Goal: Complete application form

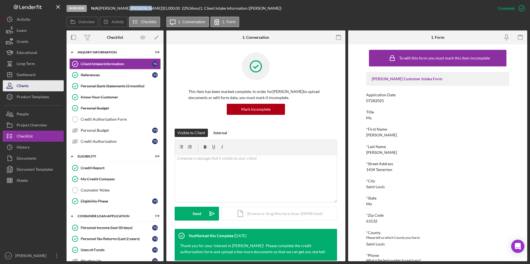
scroll to position [111, 0]
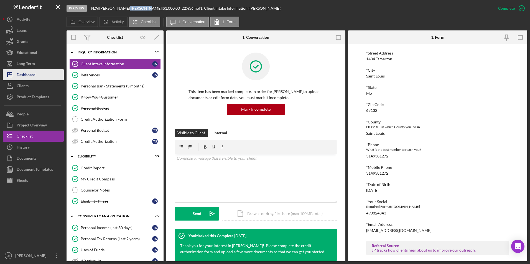
drag, startPoint x: 30, startPoint y: 77, endPoint x: 38, endPoint y: 76, distance: 8.3
click at [30, 77] on div "Dashboard" at bounding box center [26, 75] width 19 height 12
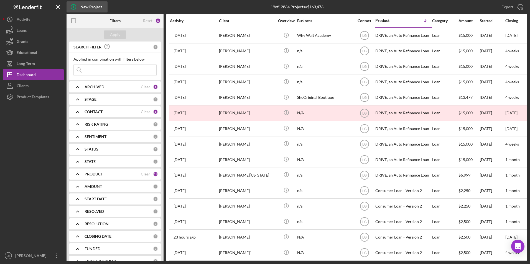
click at [74, 7] on icon "button" at bounding box center [73, 7] width 3 height 3
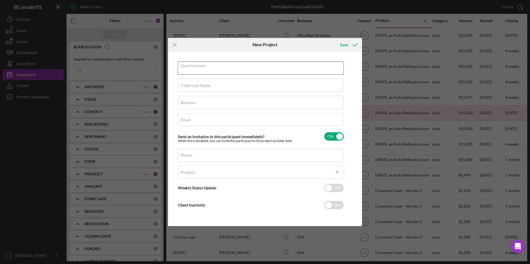
click at [234, 70] on input "Client First Name" at bounding box center [261, 68] width 166 height 13
type input "p"
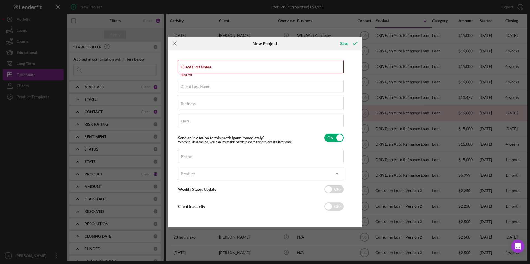
click at [171, 44] on icon "Icon/Menu Close" at bounding box center [175, 44] width 14 height 14
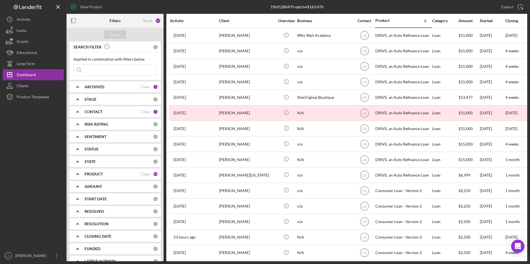
click at [81, 88] on icon "Icon/Expander" at bounding box center [78, 87] width 14 height 14
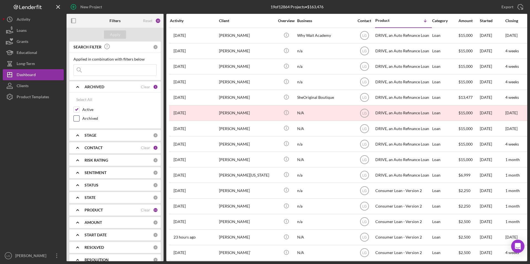
click at [76, 119] on input "Archived" at bounding box center [77, 119] width 6 height 6
checkbox input "true"
click at [109, 35] on button "Apply" at bounding box center [115, 34] width 22 height 8
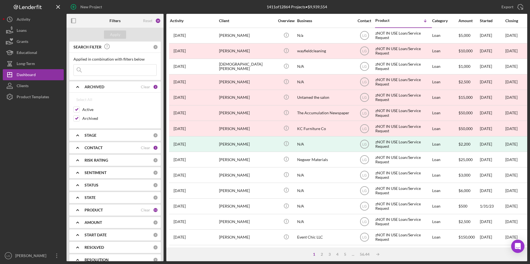
click at [129, 70] on input at bounding box center [115, 70] width 83 height 11
click at [114, 35] on div "Apply" at bounding box center [115, 34] width 10 height 8
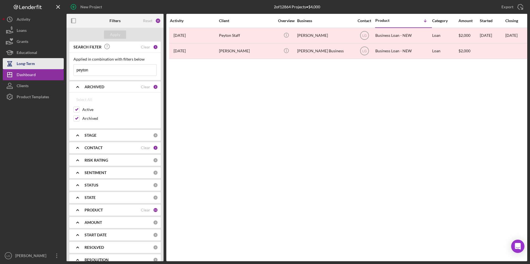
drag, startPoint x: 127, startPoint y: 70, endPoint x: 11, endPoint y: 64, distance: 116.3
click at [11, 64] on div "New Project 2 of 12864 Projects • $4,000 Export Icon/Export Filters Reset 15 Ap…" at bounding box center [265, 131] width 524 height 262
type input "pavi"
click at [107, 34] on button "Apply" at bounding box center [115, 34] width 22 height 8
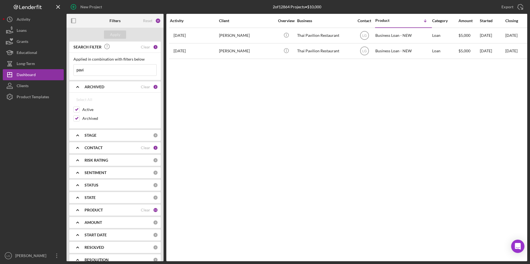
click at [103, 148] on div "CONTACT" at bounding box center [113, 148] width 56 height 4
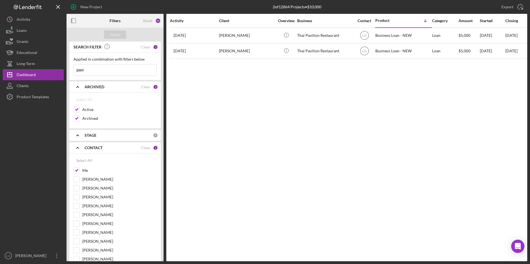
click at [100, 136] on div "STAGE" at bounding box center [119, 135] width 68 height 4
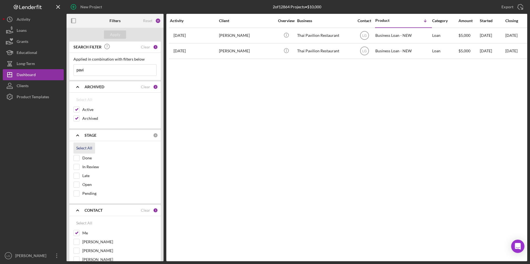
click at [89, 150] on div "Select All" at bounding box center [84, 148] width 16 height 11
checkbox input "true"
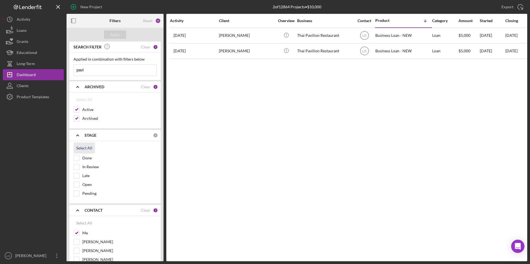
checkbox input "true"
click at [109, 35] on button "Apply" at bounding box center [115, 34] width 22 height 8
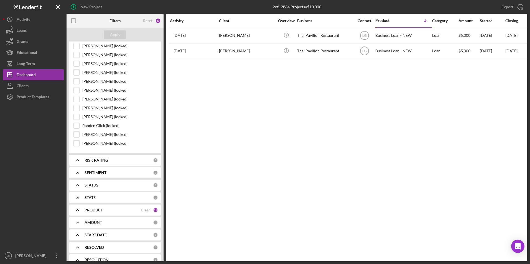
scroll to position [517, 0]
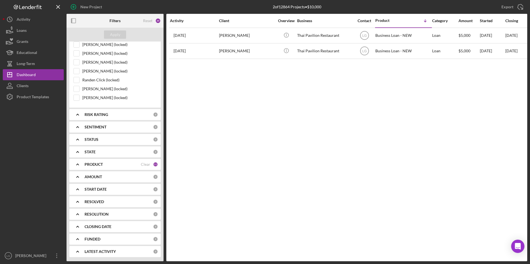
click at [100, 165] on b "PRODUCT" at bounding box center [94, 164] width 18 height 4
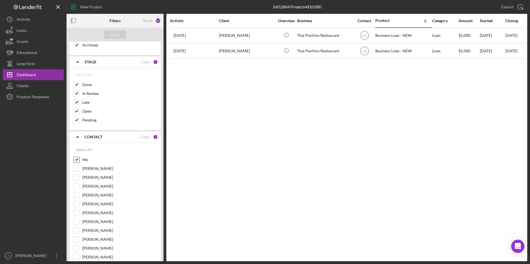
scroll to position [0, 0]
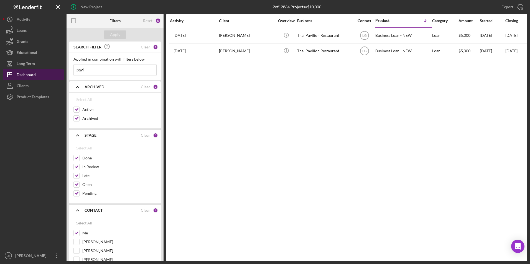
click at [30, 73] on div "Dashboard" at bounding box center [26, 75] width 19 height 12
click at [47, 77] on button "Icon/Dashboard Dashboard" at bounding box center [33, 74] width 61 height 11
drag, startPoint x: 96, startPoint y: 71, endPoint x: 64, endPoint y: 66, distance: 32.6
click at [64, 66] on div "New Project 2 of 12864 Projects • $10,000 Export Icon/Export Filters Reset 20 A…" at bounding box center [265, 131] width 524 height 262
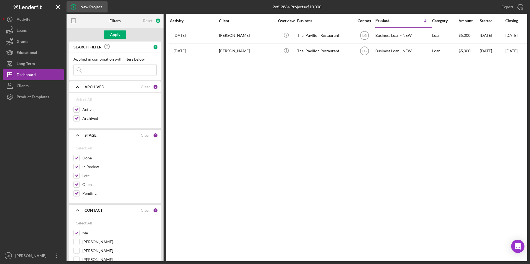
click at [73, 7] on icon "button" at bounding box center [73, 7] width 3 height 3
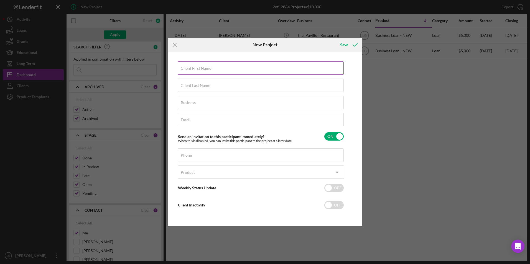
click at [193, 69] on label "Client First Name" at bounding box center [196, 68] width 30 height 4
click at [193, 69] on input "Client First Name" at bounding box center [261, 68] width 166 height 13
type input "Pavi"
type input "Peyton"
type input "n/a"
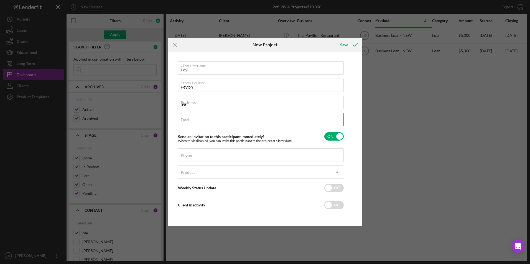
type input "[EMAIL_ADDRESS][DOMAIN_NAME]"
type input "[PHONE_NUMBER]"
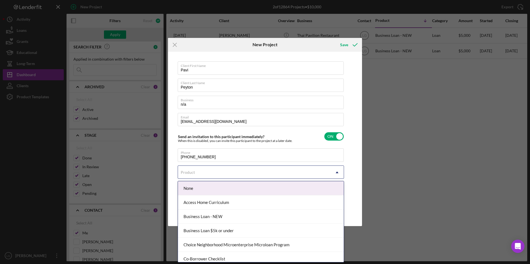
click at [228, 176] on div "Product" at bounding box center [254, 172] width 152 height 13
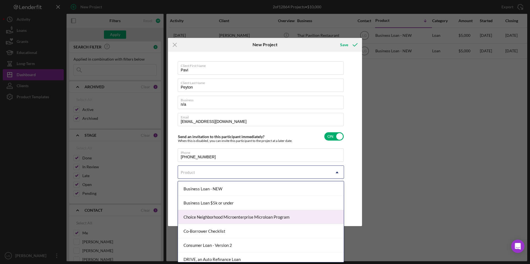
scroll to position [83, 0]
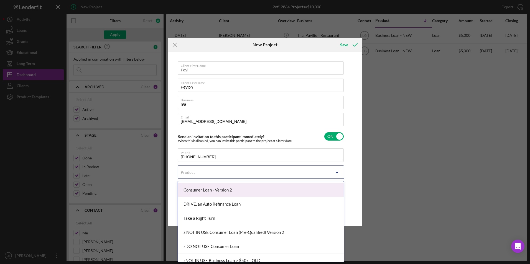
click at [226, 187] on div "Consumer Loan - Version 2" at bounding box center [261, 190] width 166 height 14
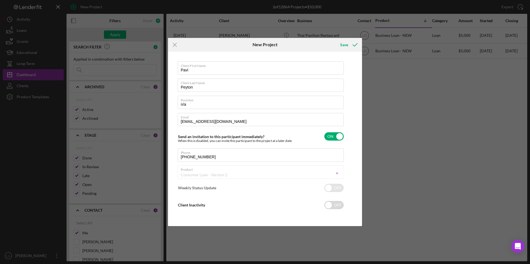
checkbox input "true"
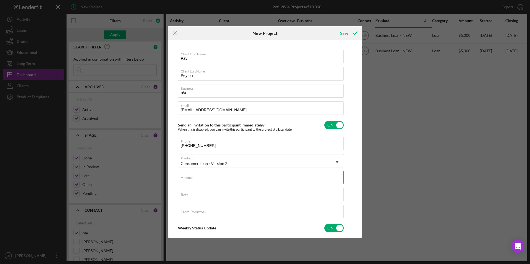
click at [218, 178] on input "Amount" at bounding box center [261, 177] width 166 height 13
type textarea "Thank you for your application to [PERSON_NAME]! Please login to see what we st…"
click at [246, 180] on div "Amount Required" at bounding box center [261, 179] width 166 height 17
type input "$1"
type textarea "Thank you for your application to [PERSON_NAME]! Please login to see what we st…"
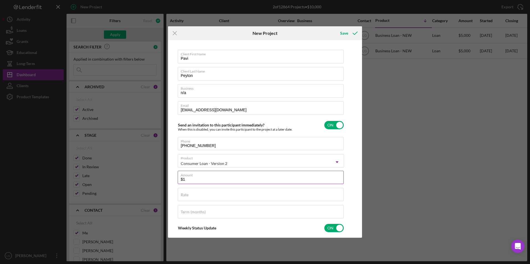
type input "$15"
type textarea "Thank you for your application to [PERSON_NAME]! Please login to see what we st…"
type input "$150"
type textarea "Thank you for your application to [PERSON_NAME]! Please login to see what we st…"
type input "$1,500"
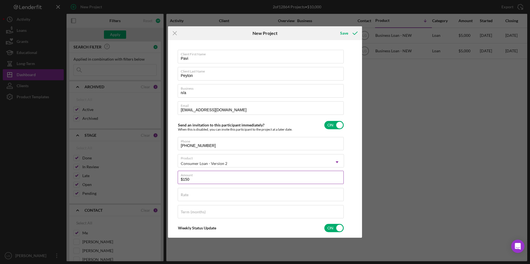
type textarea "Thank you for your application to [PERSON_NAME]! Please login to see what we st…"
type input "$1,500"
type textarea "Thank you for your application to [PERSON_NAME]! Please login to see what we st…"
click at [200, 194] on div "Rate" at bounding box center [261, 195] width 166 height 14
type input "20.000%"
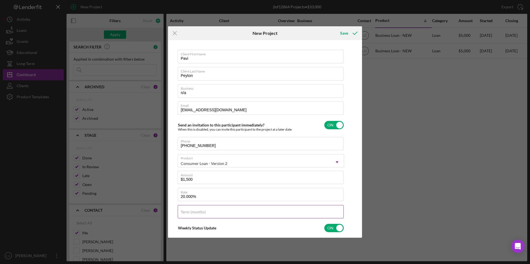
type textarea "Thank you for your application to [PERSON_NAME]! Please login to see what we st…"
click at [197, 217] on input "Term (months)" at bounding box center [261, 211] width 166 height 13
type input "3"
type textarea "Thank you for your application to [PERSON_NAME]! Please login to see what we st…"
type input "36"
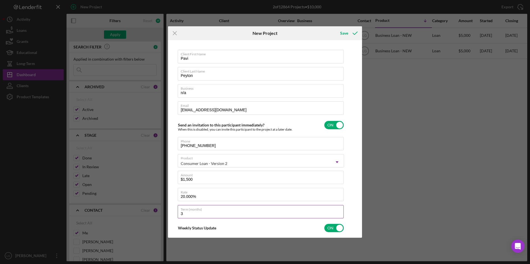
type textarea "Thank you for your application to [PERSON_NAME]! Please login to see what we st…"
type input "36"
click at [343, 33] on div "Save" at bounding box center [344, 33] width 8 height 11
type textarea "Thank you for your application to [PERSON_NAME]! Please login to see what we st…"
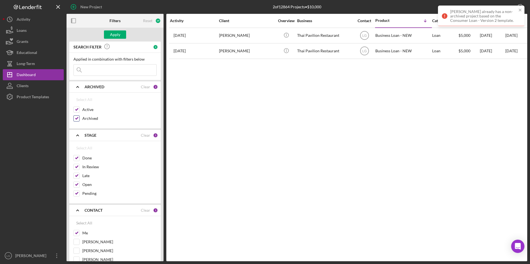
click at [78, 117] on input "Archived" at bounding box center [77, 119] width 6 height 6
checkbox input "false"
click at [79, 110] on input "Active" at bounding box center [77, 110] width 6 height 6
checkbox input "false"
click at [121, 35] on button "Apply" at bounding box center [115, 34] width 22 height 8
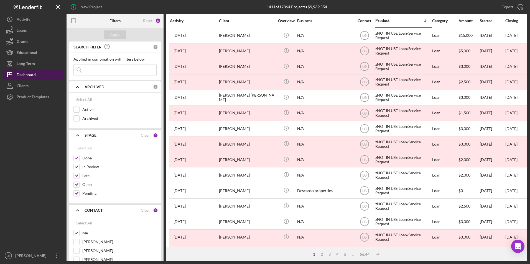
click at [26, 75] on div "Dashboard" at bounding box center [26, 75] width 19 height 12
click at [147, 134] on div "Clear" at bounding box center [145, 135] width 9 height 4
checkbox input "false"
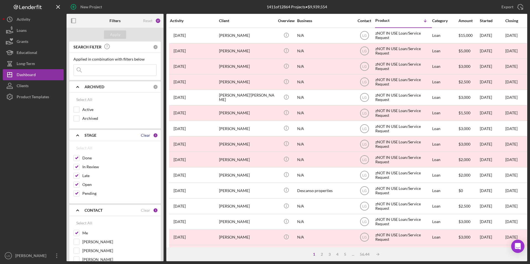
checkbox input "false"
click at [116, 34] on div "Apply" at bounding box center [115, 34] width 10 height 8
click at [103, 69] on input at bounding box center [115, 70] width 83 height 11
type input "peyton"
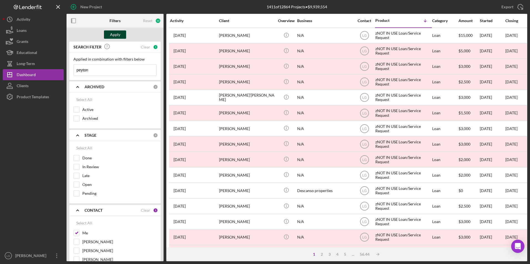
click at [109, 32] on button "Apply" at bounding box center [115, 34] width 22 height 8
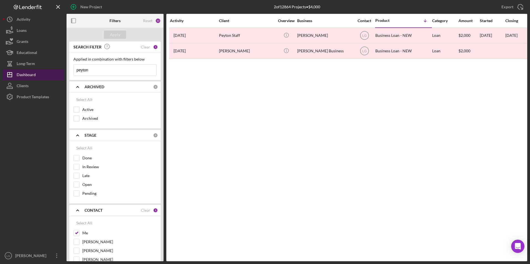
click at [20, 76] on div "Dashboard" at bounding box center [26, 75] width 19 height 12
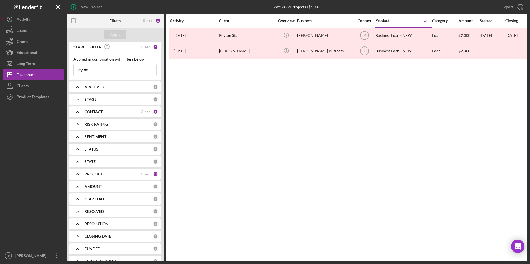
drag, startPoint x: 104, startPoint y: 69, endPoint x: 64, endPoint y: 70, distance: 40.2
click at [65, 70] on div "New Project 2 of 12864 Projects • $4,000 peyton Export Icon/Export Filters Rese…" at bounding box center [265, 131] width 524 height 262
click at [116, 35] on div "Apply" at bounding box center [115, 34] width 10 height 8
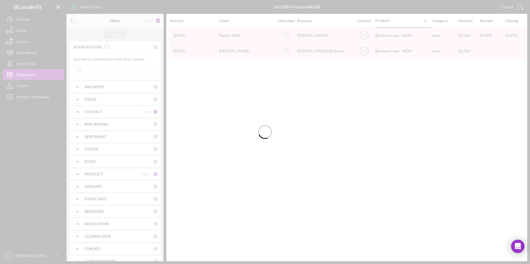
click at [146, 21] on div at bounding box center [265, 132] width 530 height 264
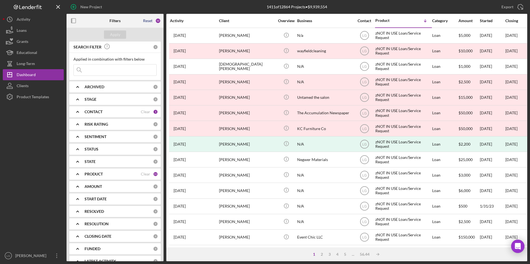
click at [145, 21] on div "Reset" at bounding box center [147, 21] width 9 height 4
click at [119, 35] on div "Apply" at bounding box center [115, 34] width 10 height 8
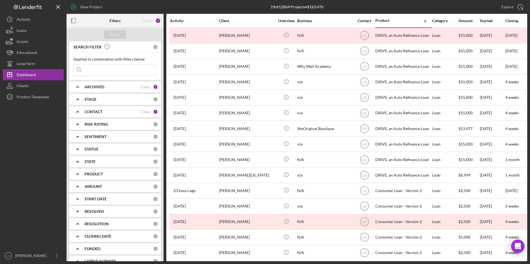
click at [96, 85] on b "ARCHIVED" at bounding box center [95, 87] width 20 height 4
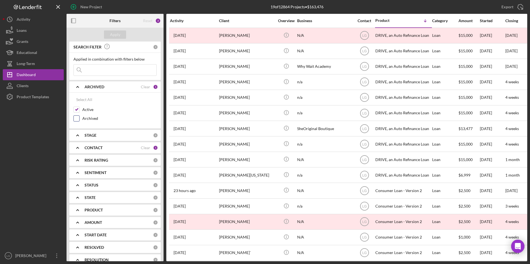
click at [77, 121] on input "Archived" at bounding box center [77, 119] width 6 height 6
checkbox input "true"
click at [113, 34] on div "Apply" at bounding box center [115, 34] width 10 height 8
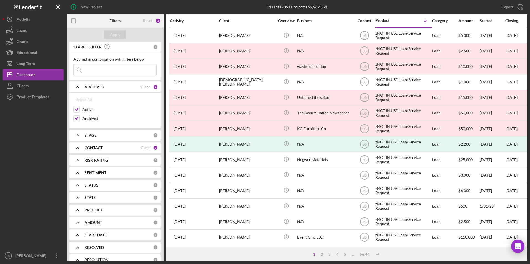
click at [111, 69] on input at bounding box center [115, 70] width 83 height 11
type input "peyton"
click at [115, 39] on div "Apply" at bounding box center [114, 35] width 97 height 14
click at [115, 37] on div "Apply" at bounding box center [115, 34] width 10 height 8
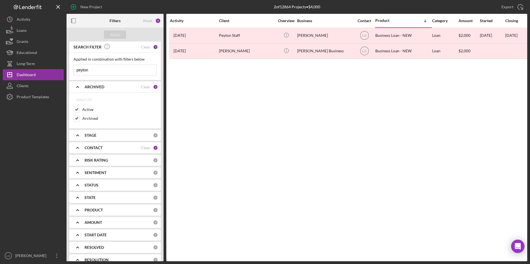
click at [94, 135] on b "STAGE" at bounding box center [91, 135] width 12 height 4
click at [98, 210] on b "CONTACT" at bounding box center [94, 210] width 18 height 4
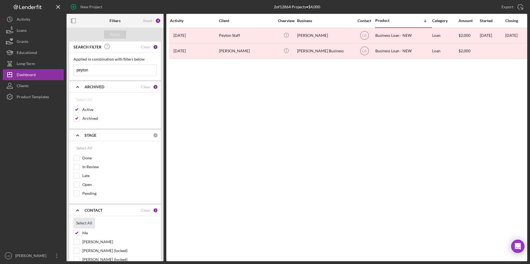
click at [83, 223] on div "Select All" at bounding box center [84, 223] width 16 height 11
checkbox input "true"
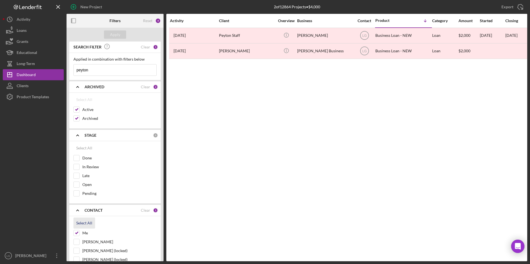
checkbox input "true"
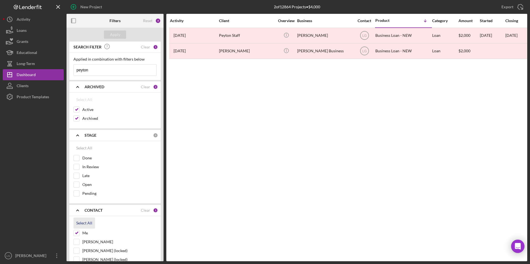
checkbox input "true"
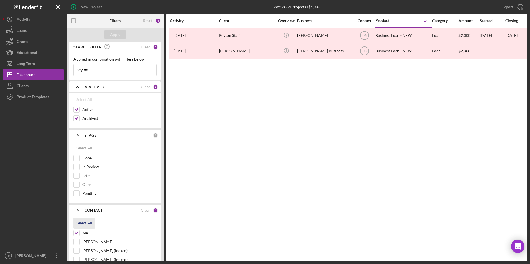
checkbox input "true"
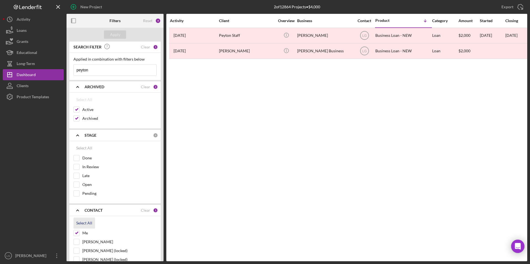
checkbox input "true"
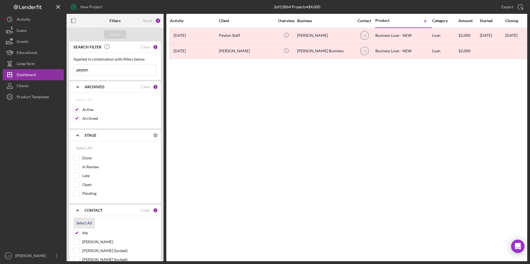
checkbox input "true"
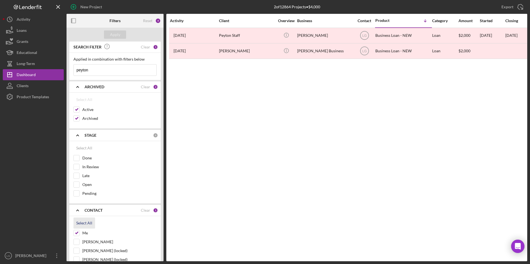
checkbox input "true"
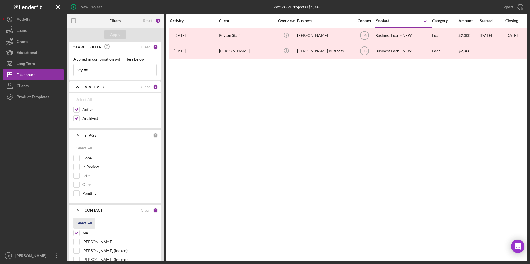
checkbox input "true"
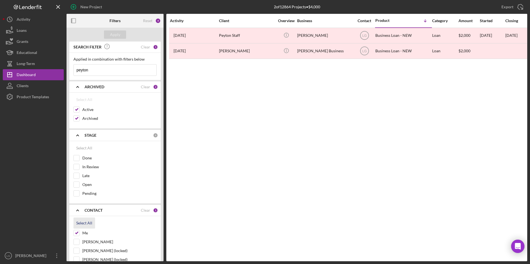
checkbox input "true"
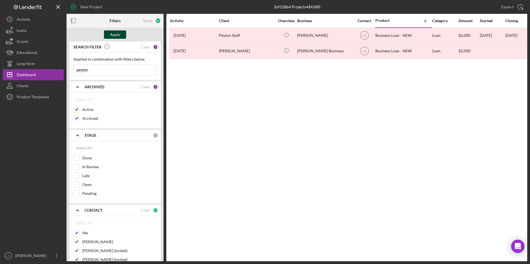
click at [120, 35] on button "Apply" at bounding box center [115, 34] width 22 height 8
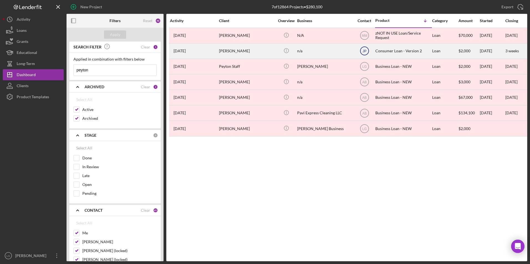
click at [364, 38] on text "JP" at bounding box center [365, 36] width 6 height 4
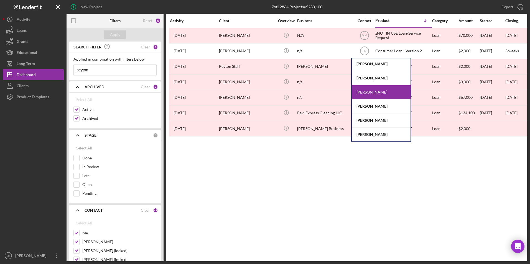
scroll to position [162, 0]
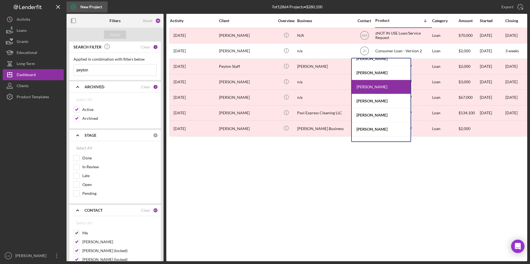
click at [73, 6] on icon "button" at bounding box center [73, 7] width 14 height 14
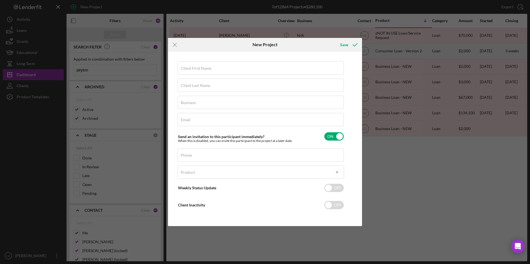
click at [173, 45] on icon "Icon/Menu Close" at bounding box center [175, 45] width 14 height 14
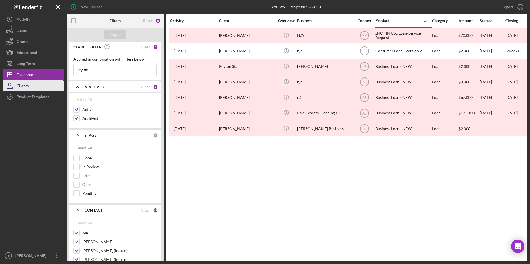
click at [23, 84] on div "Clients" at bounding box center [23, 86] width 12 height 12
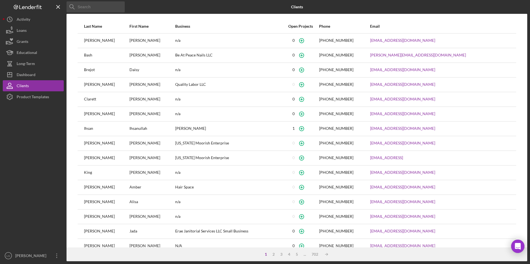
click at [97, 9] on input at bounding box center [95, 6] width 58 height 11
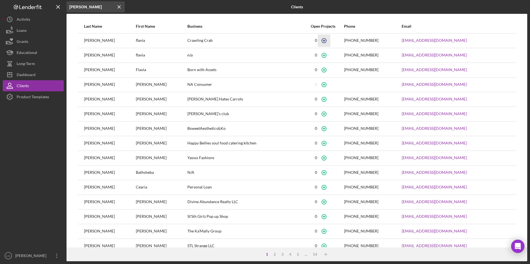
type input "moore"
click at [319, 40] on icon "button" at bounding box center [324, 40] width 12 height 12
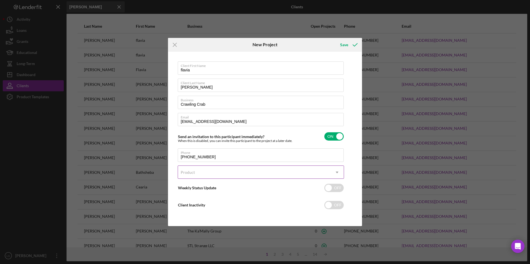
click at [196, 171] on div "Product" at bounding box center [254, 172] width 152 height 13
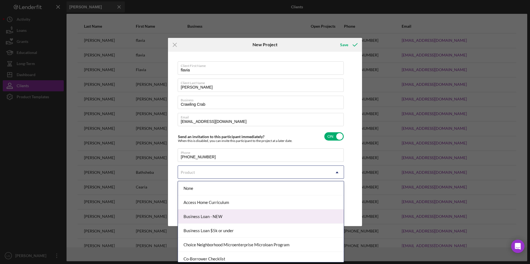
click at [209, 218] on div "Business Loan - NEW" at bounding box center [261, 217] width 166 height 14
checkbox input "true"
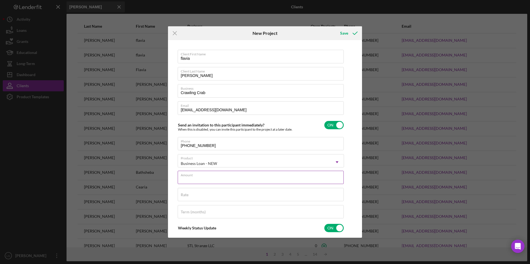
click at [205, 177] on div "Amount" at bounding box center [261, 178] width 166 height 14
type input "$15,000"
click at [200, 190] on div "Rate" at bounding box center [261, 195] width 166 height 14
type input "8.500%"
click at [199, 212] on label "Term (months)" at bounding box center [193, 212] width 25 height 4
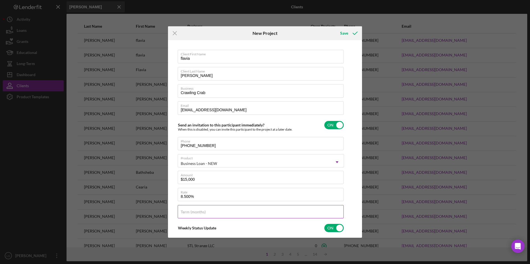
click at [199, 212] on input "Term (months)" at bounding box center [261, 211] width 166 height 13
type input "60"
click at [344, 33] on div "Save" at bounding box center [344, 33] width 8 height 11
checkbox input "false"
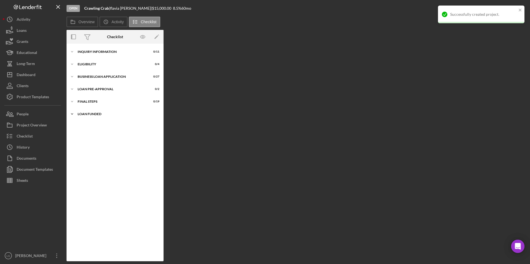
click at [95, 113] on div "LOAN FUNDED" at bounding box center [117, 113] width 79 height 3
click at [95, 103] on div "FINAL STEPS" at bounding box center [117, 101] width 79 height 3
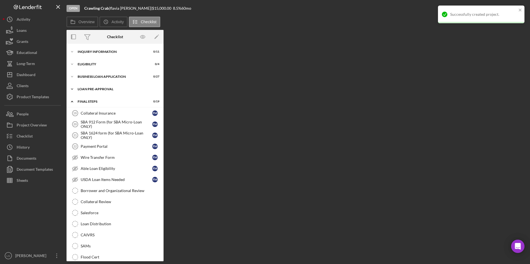
click at [90, 90] on div "LOAN PRE-APPROVAL" at bounding box center [117, 89] width 79 height 3
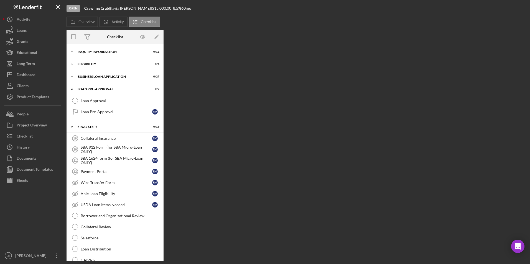
click at [90, 76] on div "BUSINESS LOAN APPLICATION" at bounding box center [112, 76] width 68 height 3
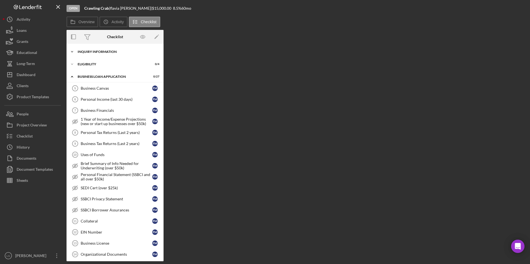
drag, startPoint x: 86, startPoint y: 65, endPoint x: 85, endPoint y: 52, distance: 13.0
click at [86, 65] on div "ELIGIBILITY" at bounding box center [112, 64] width 68 height 3
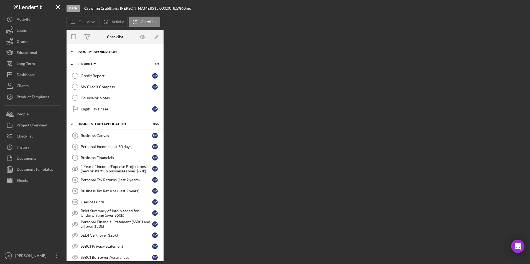
click at [85, 50] on div "Icon/Expander INQUIRY INFORMATION 0 / 11" at bounding box center [114, 51] width 97 height 11
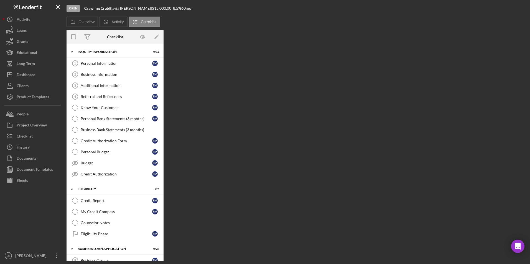
drag, startPoint x: 99, startPoint y: 63, endPoint x: 163, endPoint y: 75, distance: 64.9
click at [99, 63] on div "Personal Information" at bounding box center [116, 63] width 71 height 4
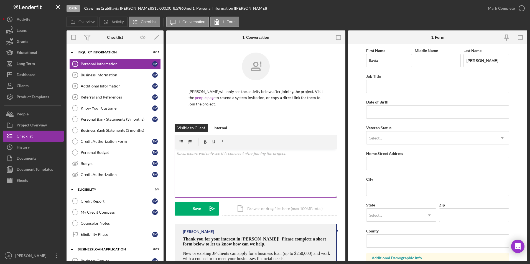
scroll to position [31, 0]
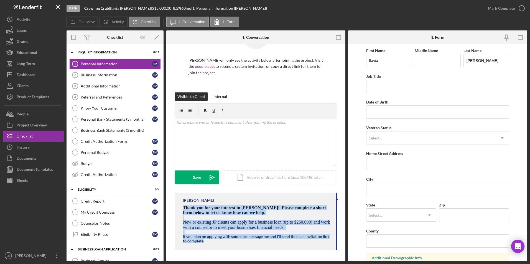
drag, startPoint x: 181, startPoint y: 206, endPoint x: 260, endPoint y: 246, distance: 87.8
click at [260, 246] on div "LaTrisha Gandy Thank you for your interest in Justine PETERSEN! Please complete…" at bounding box center [256, 222] width 162 height 58
drag, startPoint x: 260, startPoint y: 246, endPoint x: 237, endPoint y: 208, distance: 44.5
copy div "Thank you for your interest in Justine PETERSEN! Please complete a short form b…"
click at [248, 126] on div "v Color teal Color pink Remove color Add row above Add row below Add column bef…" at bounding box center [256, 142] width 162 height 48
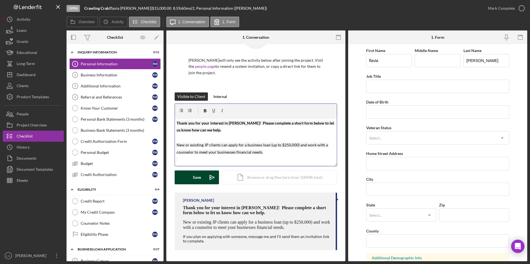
scroll to position [11, 0]
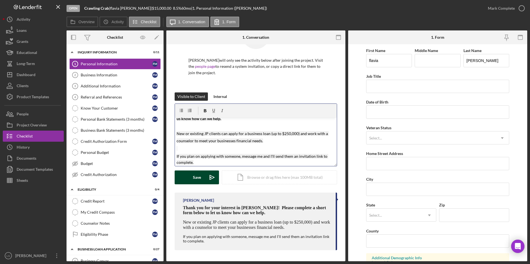
click at [196, 173] on div "Save" at bounding box center [197, 178] width 8 height 14
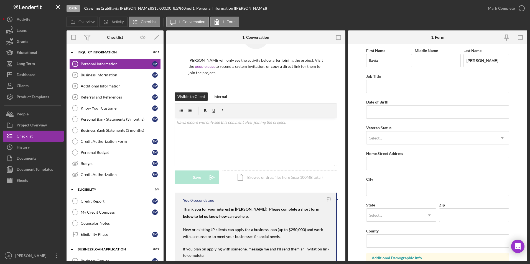
scroll to position [0, 0]
click at [99, 73] on div "Business Information" at bounding box center [116, 75] width 71 height 4
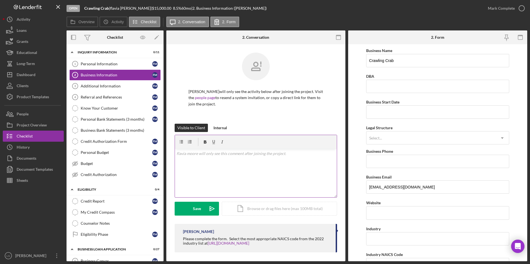
scroll to position [2, 0]
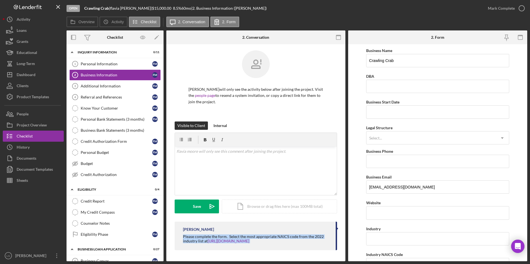
drag, startPoint x: 181, startPoint y: 236, endPoint x: 276, endPoint y: 249, distance: 95.9
click at [276, 249] on div "LaTrisha Gandy Please complete the form. Select the most appropriate NAICS code…" at bounding box center [256, 236] width 162 height 29
drag, startPoint x: 276, startPoint y: 249, endPoint x: 268, endPoint y: 237, distance: 15.0
copy div "Please complete the form. Select the most appropriate NAICS code from the 2022 …"
click at [181, 150] on p at bounding box center [255, 152] width 159 height 6
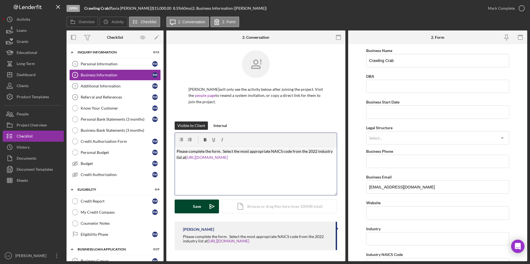
click at [196, 207] on div "Save" at bounding box center [197, 207] width 8 height 14
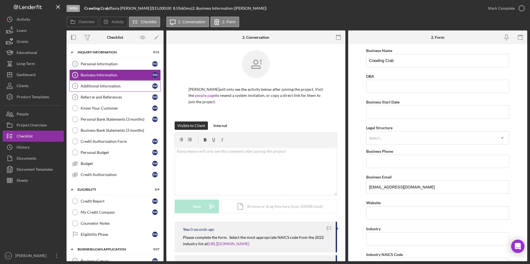
click at [119, 87] on div "Additional Information" at bounding box center [116, 86] width 71 height 4
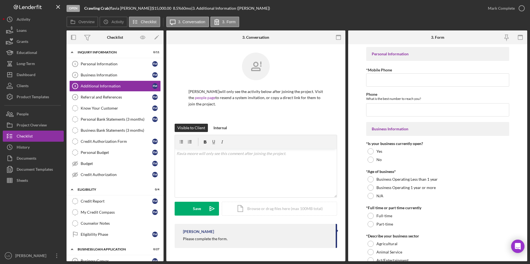
drag, startPoint x: 176, startPoint y: 240, endPoint x: 231, endPoint y: 240, distance: 54.9
click at [231, 240] on div "LaTrisha Gandy Please complete the form." at bounding box center [256, 236] width 162 height 24
drag, startPoint x: 231, startPoint y: 240, endPoint x: 218, endPoint y: 240, distance: 13.0
copy div "Please complete the form."
click at [227, 159] on div "v Color teal Color pink Remove color Add row above Add row below Add column bef…" at bounding box center [256, 173] width 162 height 48
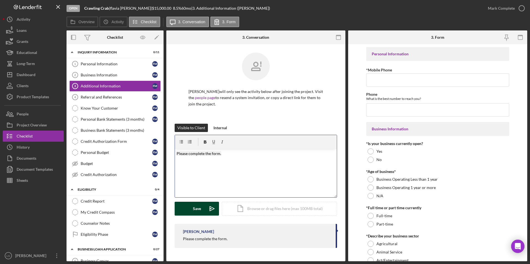
click at [198, 210] on div "Save" at bounding box center [197, 209] width 8 height 14
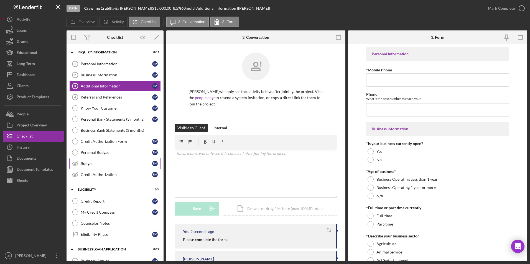
scroll to position [55, 0]
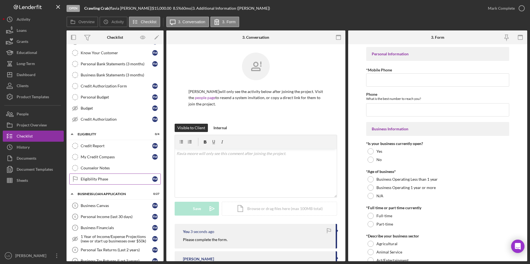
click at [87, 178] on div "Eligibility Phase" at bounding box center [116, 179] width 71 height 4
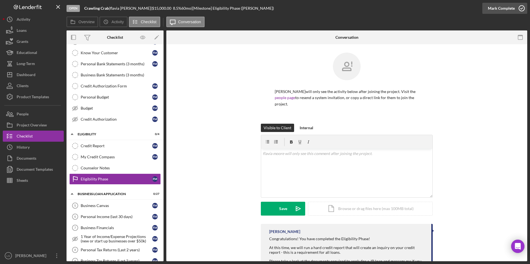
click at [491, 10] on div "Mark Complete" at bounding box center [501, 8] width 27 height 11
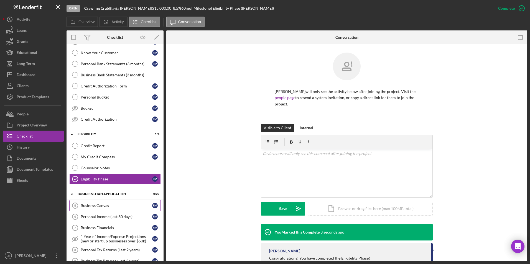
click at [82, 202] on icon "Business Canvas 5" at bounding box center [75, 206] width 14 height 14
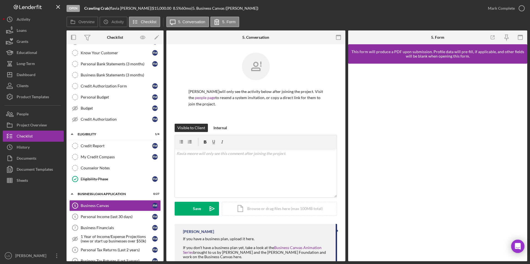
scroll to position [38, 0]
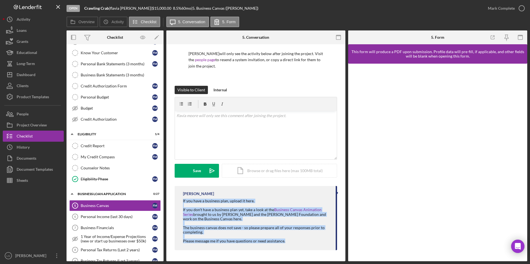
drag, startPoint x: 181, startPoint y: 202, endPoint x: 293, endPoint y: 247, distance: 119.8
click at [293, 247] on div "LaTrisha Gandy If you have a business plan, upload it here. If you don't have a…" at bounding box center [256, 218] width 162 height 64
copy div "If you have a business plan, upload it here. If you don't have a business plan …"
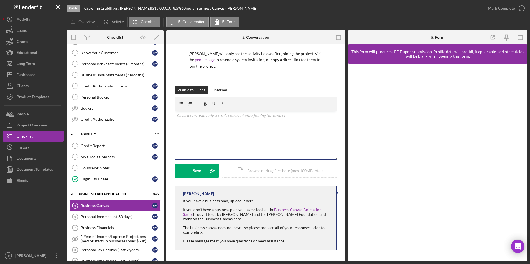
click at [234, 127] on div "v Color teal Color pink Remove color Add row above Add row below Add column bef…" at bounding box center [256, 135] width 162 height 48
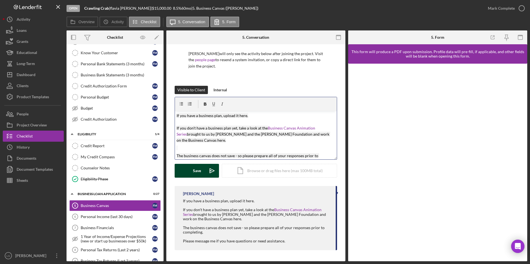
scroll to position [22, 0]
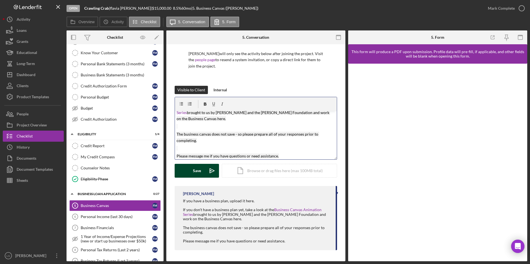
click at [197, 170] on div "Save" at bounding box center [197, 171] width 8 height 14
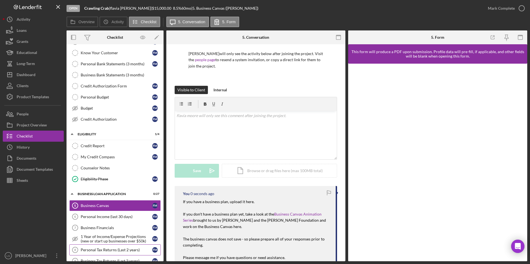
scroll to position [111, 0]
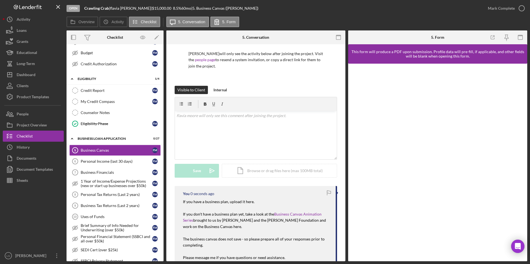
drag, startPoint x: 121, startPoint y: 159, endPoint x: 221, endPoint y: 217, distance: 115.4
click at [121, 159] on div "Personal Income (last 30 days)" at bounding box center [116, 161] width 71 height 4
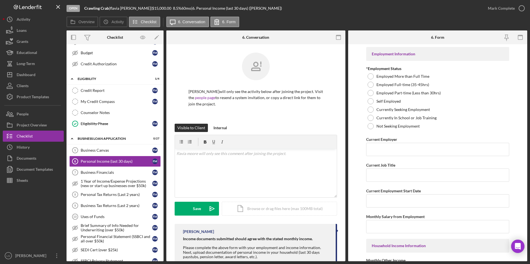
scroll to position [47, 0]
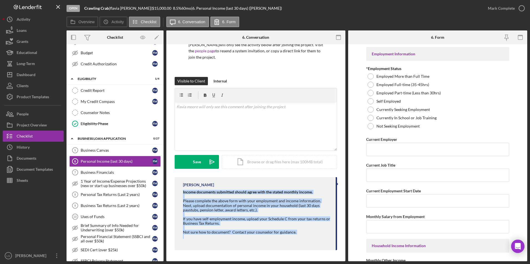
drag, startPoint x: 181, startPoint y: 192, endPoint x: 296, endPoint y: 236, distance: 123.6
click at [296, 236] on div "LaTrisha Gandy Income documents submitted should agree with the stated monthly …" at bounding box center [256, 213] width 162 height 73
drag, startPoint x: 296, startPoint y: 236, endPoint x: 257, endPoint y: 191, distance: 59.7
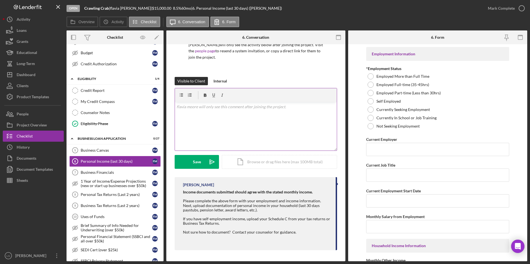
click at [246, 116] on div "v Color teal Color pink Remove color Add row above Add row below Add column bef…" at bounding box center [256, 126] width 162 height 48
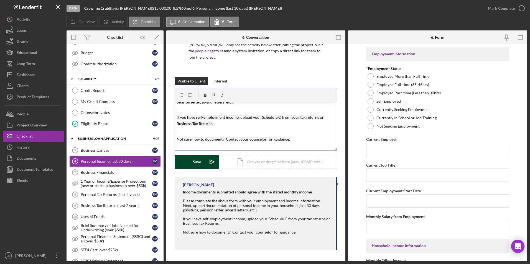
click at [198, 162] on div "Save" at bounding box center [197, 162] width 8 height 14
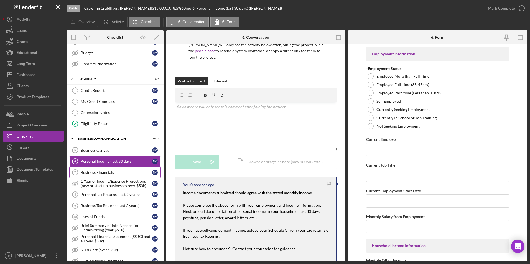
scroll to position [0, 0]
click at [112, 176] on link "Business Financials 7 Business Financials f m" at bounding box center [114, 172] width 91 height 11
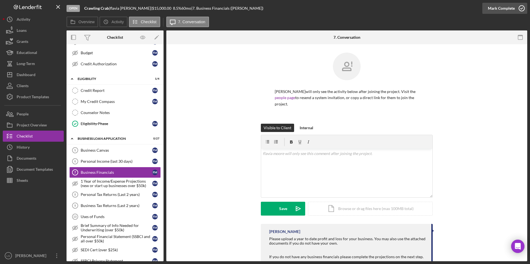
click at [492, 10] on div "Mark Complete" at bounding box center [501, 8] width 27 height 11
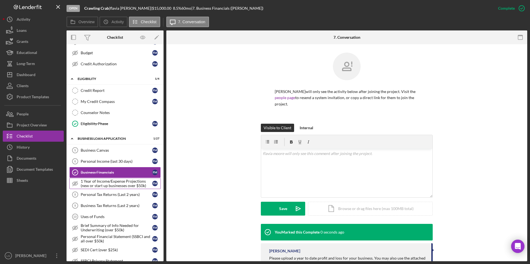
click at [98, 182] on div "1 Year of Income/Expense Projections (new or start up businesses over $50k)" at bounding box center [116, 183] width 71 height 9
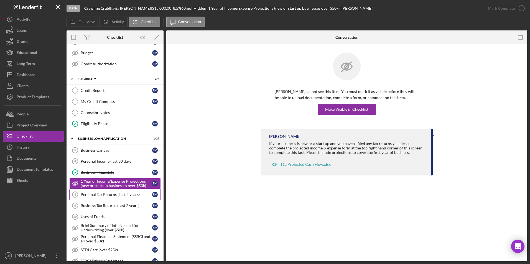
click at [97, 196] on div "Personal Tax Returns (Last 2 years)" at bounding box center [116, 195] width 71 height 4
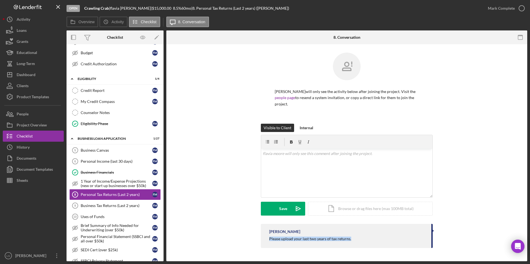
drag, startPoint x: 265, startPoint y: 232, endPoint x: 367, endPoint y: 241, distance: 102.6
click at [367, 241] on div "LaTrisha Gandy Please upload your last two years of tax returns." at bounding box center [347, 236] width 172 height 24
drag, startPoint x: 367, startPoint y: 241, endPoint x: 335, endPoint y: 233, distance: 33.1
copy div "Please upload your last two years of tax returns."
click at [343, 151] on p at bounding box center [347, 154] width 168 height 6
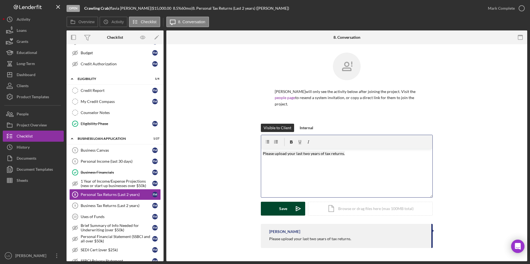
click at [290, 202] on button "Save Icon/icon-invite-send" at bounding box center [283, 209] width 44 height 14
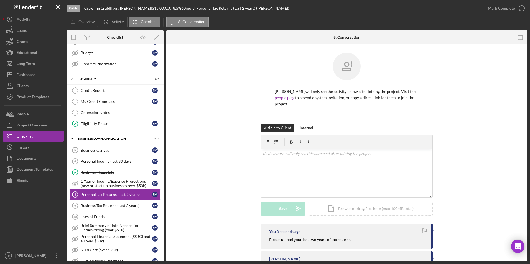
click at [479, 13] on div "Open Crawling Crab | flavia moore | $15,000.00 8.5 % 60 mo | 8. Personal Tax Re…" at bounding box center [274, 8] width 416 height 17
click at [497, 8] on div "Mark Complete" at bounding box center [501, 8] width 27 height 11
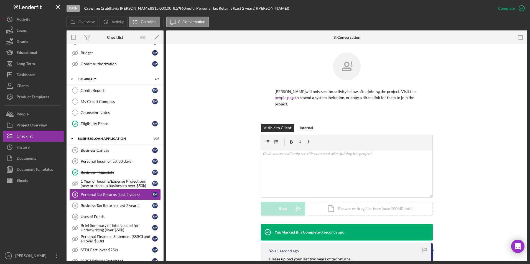
click at [0, 0] on div "Mark Incomplete" at bounding box center [0, 0] width 0 height 0
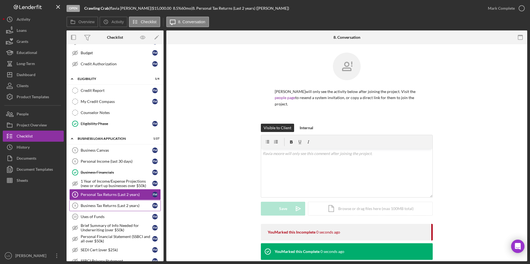
click at [129, 203] on link "Business Tax Returns (Last 2 years) 9 Business Tax Returns (Last 2 years) f m" at bounding box center [114, 205] width 91 height 11
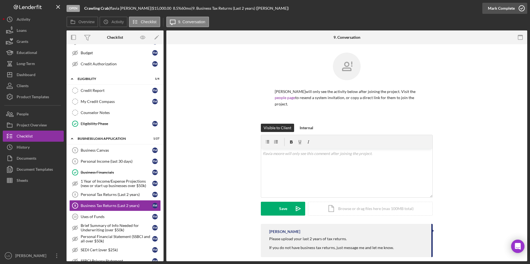
click at [510, 9] on div "Mark Complete" at bounding box center [501, 8] width 27 height 11
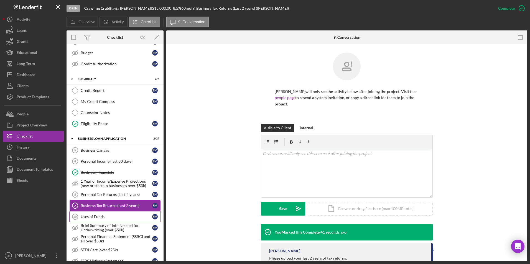
scroll to position [166, 0]
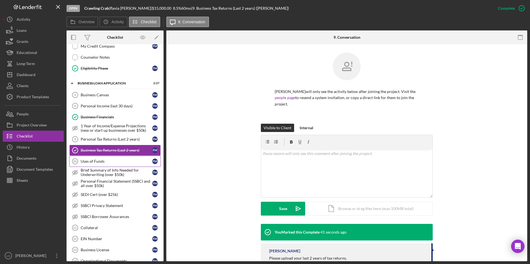
drag, startPoint x: 93, startPoint y: 157, endPoint x: 100, endPoint y: 159, distance: 7.7
click at [93, 157] on link "Uses of Funds 10 Uses of Funds f m" at bounding box center [114, 161] width 91 height 11
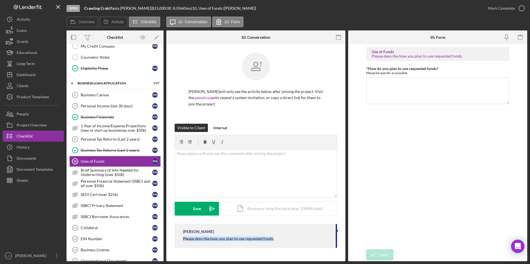
drag, startPoint x: 178, startPoint y: 239, endPoint x: 290, endPoint y: 242, distance: 112.0
click at [290, 242] on div "LaTrisha Gandy Please describe how you plan to use requested funds." at bounding box center [256, 236] width 162 height 24
drag, startPoint x: 290, startPoint y: 242, endPoint x: 258, endPoint y: 239, distance: 31.7
copy div "Please describe how you plan to use requested funds."
click at [260, 160] on div "v Color teal Color pink Remove color Add row above Add row below Add column bef…" at bounding box center [256, 173] width 162 height 48
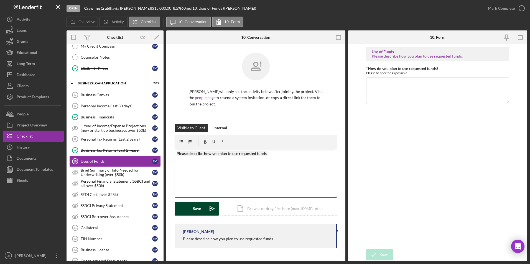
click at [190, 212] on button "Save Icon/icon-invite-send" at bounding box center [197, 209] width 44 height 14
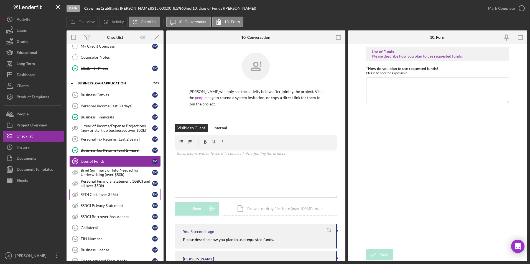
click at [116, 193] on div "SEDI Cert (over $25k)" at bounding box center [116, 195] width 71 height 4
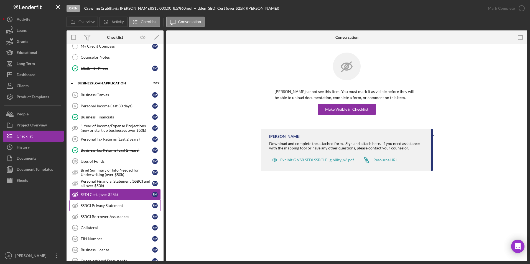
click at [115, 205] on div "SSBCI Privacy Statement" at bounding box center [116, 206] width 71 height 4
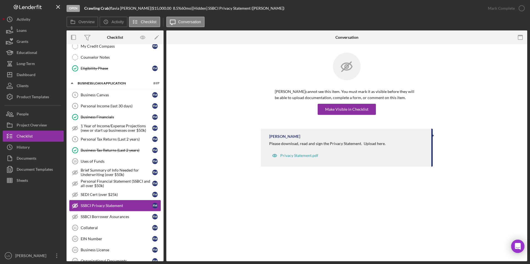
scroll to position [222, 0]
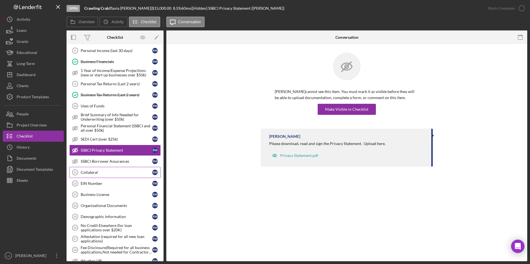
click at [100, 174] on div "Collateral" at bounding box center [116, 172] width 71 height 4
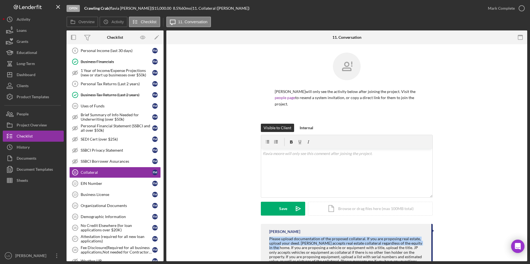
drag, startPoint x: 266, startPoint y: 231, endPoint x: 423, endPoint y: 239, distance: 156.8
click at [423, 239] on div "LaTrisha Gandy Please upload documentation of the proposed collateral. If you a…" at bounding box center [347, 247] width 172 height 47
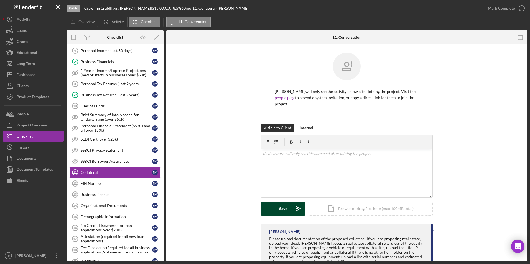
drag, startPoint x: 216, startPoint y: 205, endPoint x: 287, endPoint y: 203, distance: 71.8
click at [216, 205] on div "Visible to Client Internal v Color teal Color pink Remove color Add row above A…" at bounding box center [347, 174] width 344 height 100
click at [346, 205] on div "Icon/Document Browse or drag files here (max 100MB total) Tap to choose files o…" at bounding box center [370, 209] width 125 height 14
click at [336, 204] on div "Icon/Document Browse or drag files here (max 100MB total) Tap to choose files o…" at bounding box center [370, 209] width 125 height 14
click at [275, 208] on button "Upload Icon/Upload" at bounding box center [283, 209] width 44 height 14
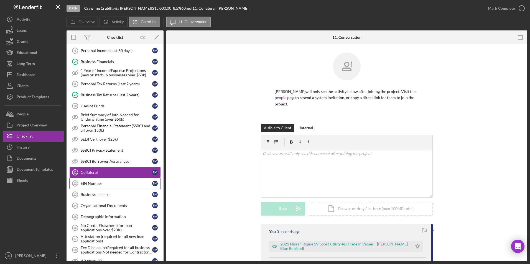
drag, startPoint x: 99, startPoint y: 183, endPoint x: 110, endPoint y: 181, distance: 11.2
click at [99, 183] on div "EIN Number" at bounding box center [116, 183] width 71 height 4
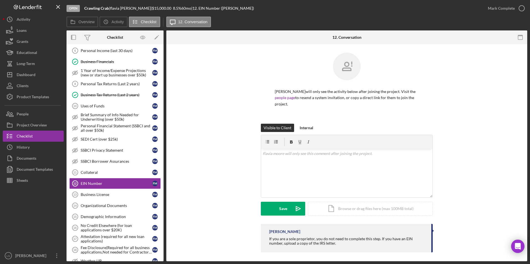
drag, startPoint x: 267, startPoint y: 232, endPoint x: 334, endPoint y: 245, distance: 68.0
click at [336, 245] on div "LaTrisha Gandy If you are a sole proprietor, you do not need to complete this s…" at bounding box center [347, 238] width 172 height 29
drag, startPoint x: 334, startPoint y: 245, endPoint x: 297, endPoint y: 231, distance: 39.2
copy div "If you are a sole proprietor, you do not need to complete this step. If you hav…"
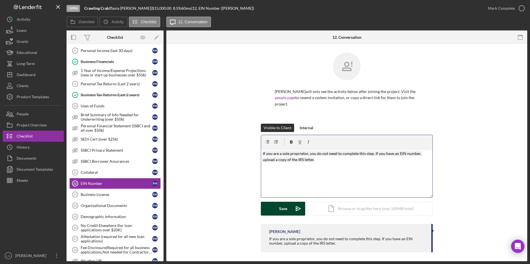
click at [286, 204] on div "Save" at bounding box center [283, 209] width 8 height 14
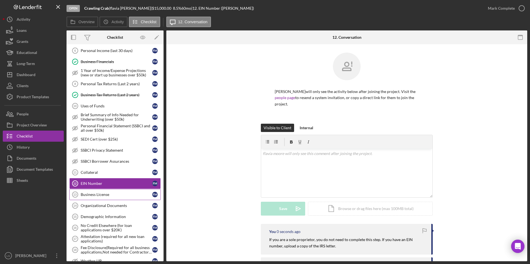
click at [122, 196] on div "Business License" at bounding box center [116, 195] width 71 height 4
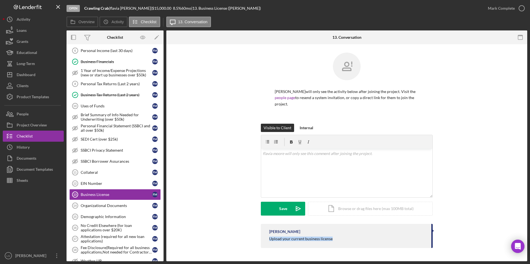
drag, startPoint x: 269, startPoint y: 232, endPoint x: 344, endPoint y: 234, distance: 75.7
click at [344, 234] on div "LaTrisha Gandy Upload your current business license" at bounding box center [347, 236] width 172 height 24
drag, startPoint x: 344, startPoint y: 234, endPoint x: 326, endPoint y: 234, distance: 18.6
copy div "Upload your current business license"
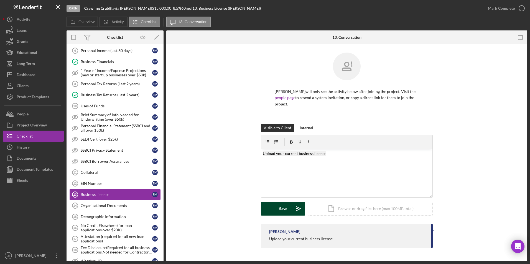
drag, startPoint x: 293, startPoint y: 201, endPoint x: 196, endPoint y: 191, distance: 97.5
click at [292, 202] on icon "Icon/icon-invite-send" at bounding box center [298, 209] width 14 height 14
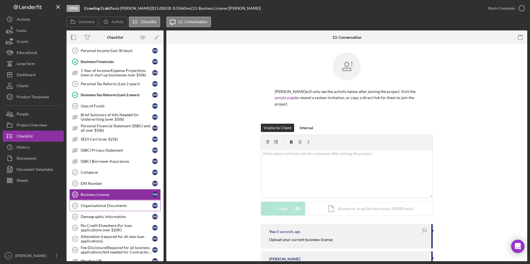
click at [114, 207] on div "Organizational Documents" at bounding box center [116, 206] width 71 height 4
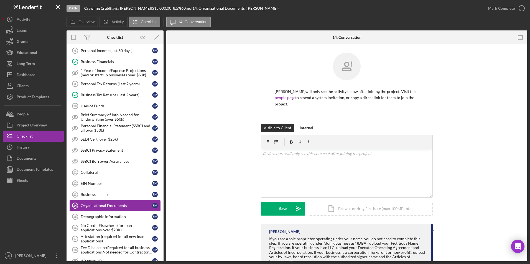
scroll to position [14, 0]
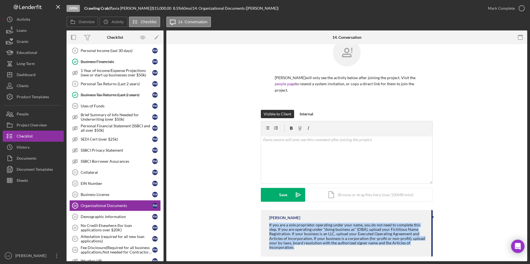
drag, startPoint x: 267, startPoint y: 219, endPoint x: 329, endPoint y: 245, distance: 67.6
click at [329, 245] on div "LaTrisha Gandy If you are a sole proprietor operating under your name, you do n…" at bounding box center [347, 233] width 172 height 47
drag, startPoint x: 329, startPoint y: 245, endPoint x: 307, endPoint y: 226, distance: 29.2
copy div "If you are a sole proprietor operating under your name, you do not need to comp…"
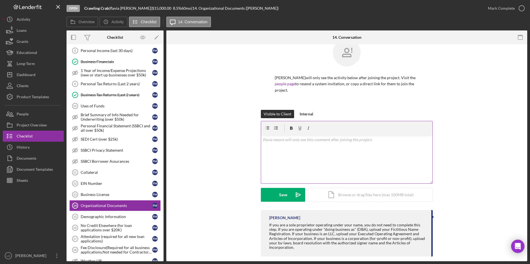
click at [328, 143] on div "v Color teal Color pink Remove color Add row above Add row below Add column bef…" at bounding box center [346, 159] width 171 height 48
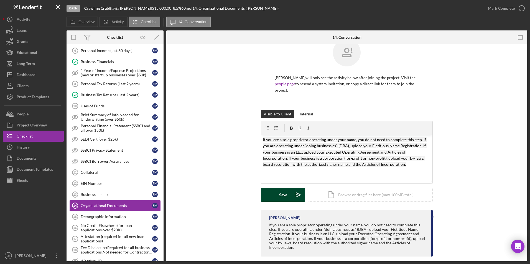
click at [290, 191] on button "Save Icon/icon-invite-send" at bounding box center [283, 195] width 44 height 14
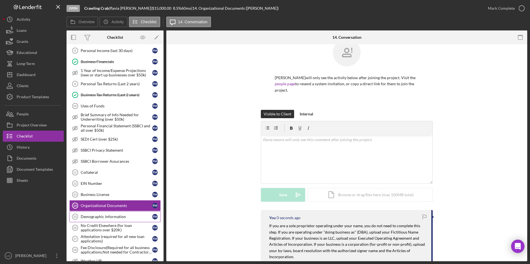
scroll to position [305, 0]
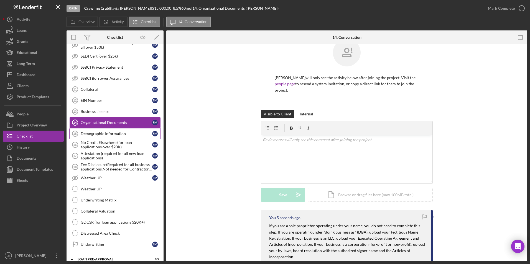
click at [106, 132] on div "Demographic Information" at bounding box center [116, 134] width 71 height 4
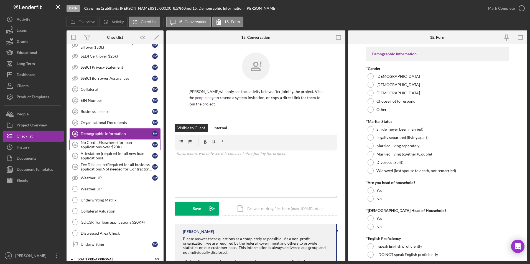
click at [88, 146] on div "No Credit Elsewhere (for loan applications over $20K)" at bounding box center [116, 144] width 71 height 9
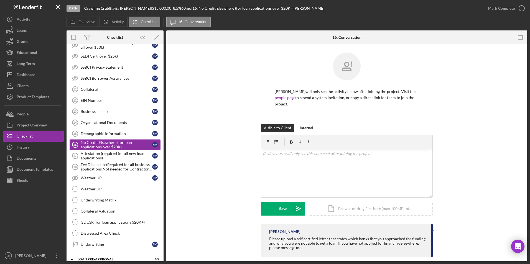
scroll to position [1, 0]
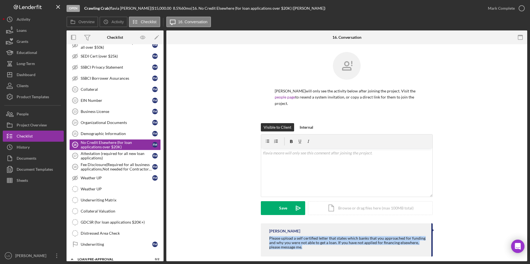
drag, startPoint x: 267, startPoint y: 232, endPoint x: 302, endPoint y: 244, distance: 37.1
click at [302, 244] on div "LaTrisha Gandy Please upload a self certified letter that states which banks th…" at bounding box center [347, 240] width 172 height 33
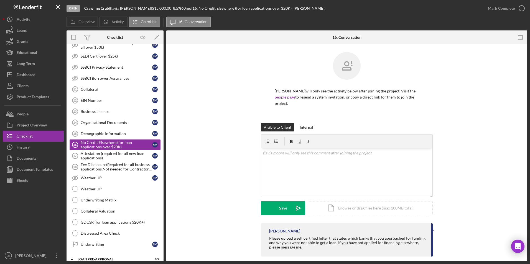
click at [220, 224] on div "LaTrisha Gandy Please upload a self certified letter that states which banks th…" at bounding box center [347, 242] width 344 height 36
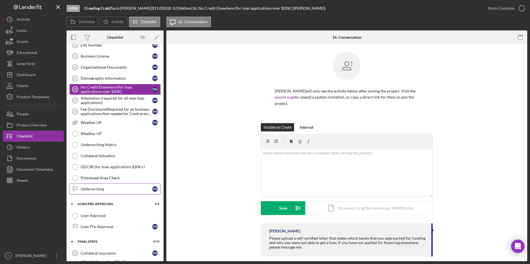
click at [97, 190] on div "Underwriting" at bounding box center [116, 189] width 71 height 4
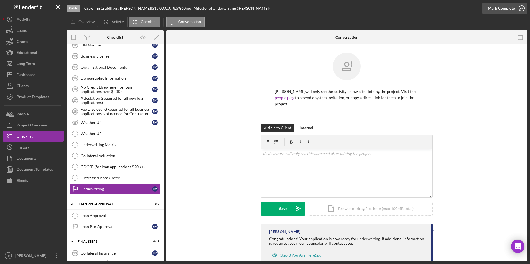
click at [501, 9] on div "Mark Complete" at bounding box center [501, 8] width 27 height 11
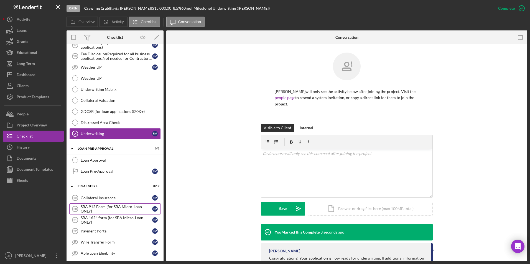
scroll to position [471, 0]
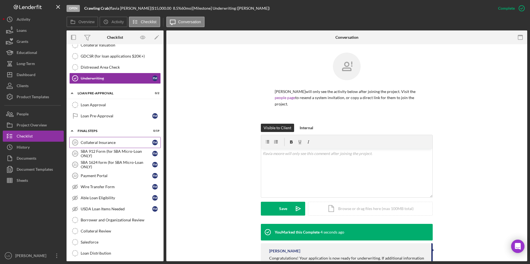
click at [120, 147] on link "Collateral Insurance 19 Collateral Insurance f m" at bounding box center [114, 142] width 91 height 11
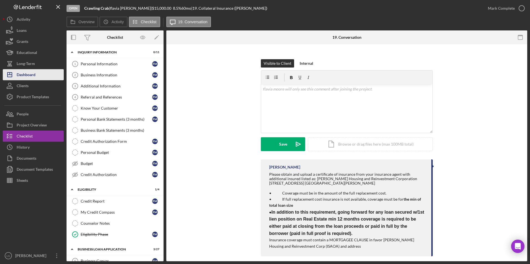
click at [37, 75] on button "Icon/Dashboard Dashboard" at bounding box center [33, 74] width 61 height 11
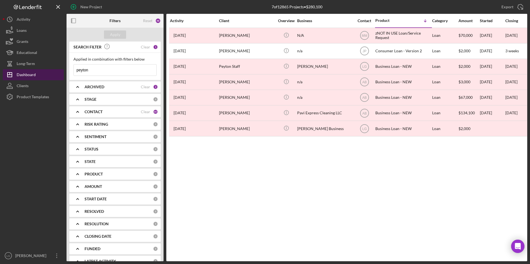
click at [34, 74] on div "Dashboard" at bounding box center [26, 75] width 19 height 12
click at [27, 73] on div "Dashboard" at bounding box center [26, 75] width 19 height 12
click at [22, 75] on div "Dashboard" at bounding box center [26, 75] width 19 height 12
click at [30, 73] on div "Dashboard" at bounding box center [26, 75] width 19 height 12
drag, startPoint x: 99, startPoint y: 68, endPoint x: 64, endPoint y: 70, distance: 35.3
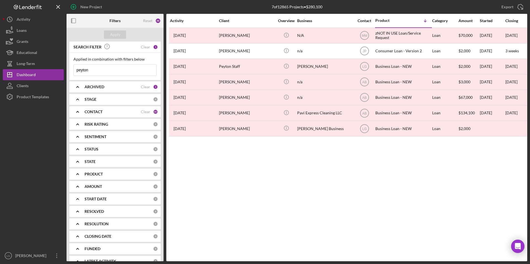
click at [64, 70] on div "New Project 7 of 12865 Projects • $280,100 peyton Export Icon/Export Filters Re…" at bounding box center [265, 131] width 524 height 262
click at [106, 34] on button "Apply" at bounding box center [115, 34] width 22 height 8
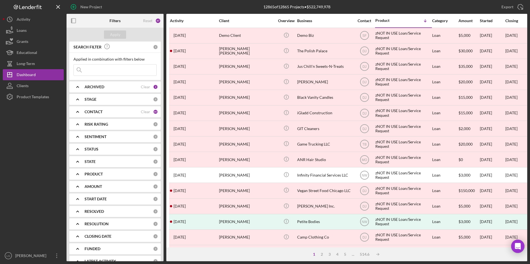
click at [102, 111] on b "CONTACT" at bounding box center [94, 112] width 18 height 4
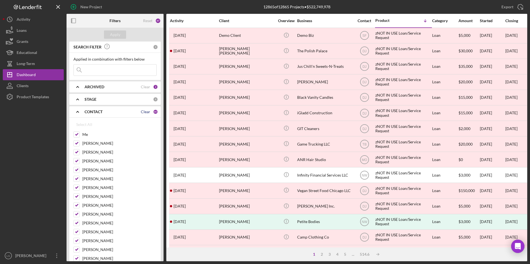
click at [143, 111] on div "Clear" at bounding box center [145, 112] width 9 height 4
checkbox input "false"
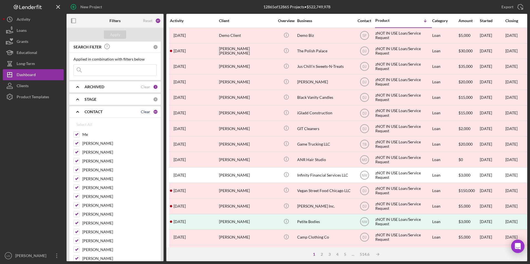
checkbox input "false"
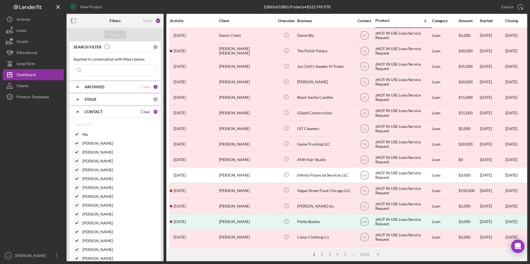
checkbox input "false"
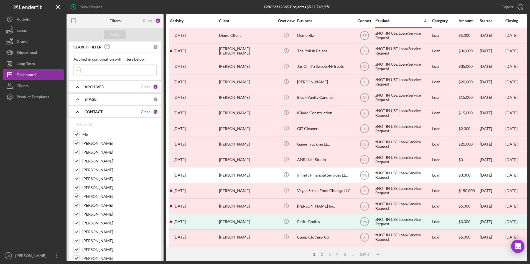
checkbox input "false"
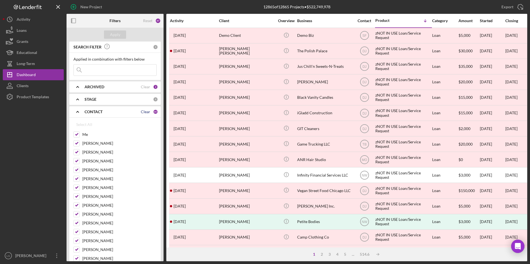
checkbox input "false"
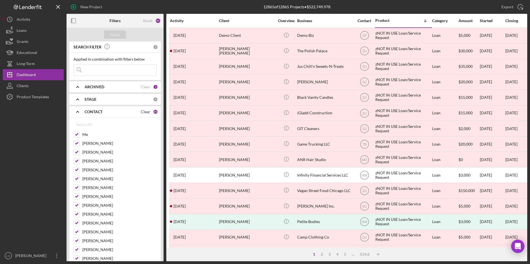
checkbox input "false"
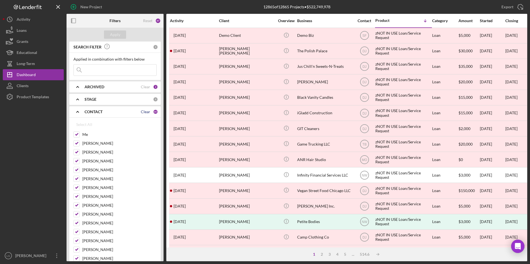
checkbox input "false"
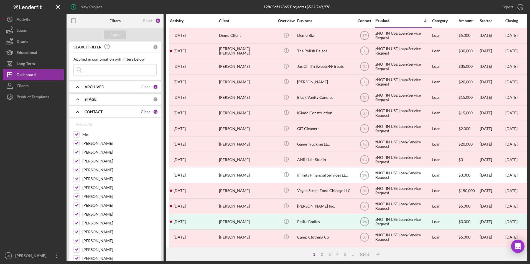
checkbox input "false"
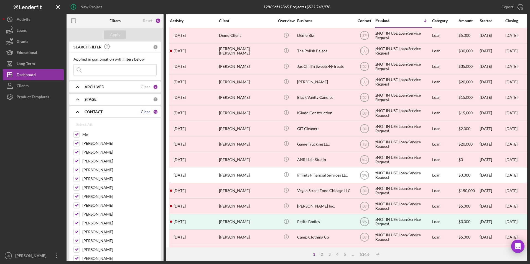
checkbox input "false"
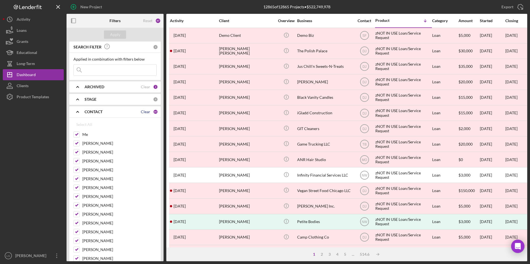
checkbox input "false"
click at [77, 134] on input "Me" at bounding box center [77, 135] width 6 height 6
checkbox input "true"
click at [117, 35] on div "Apply" at bounding box center [115, 34] width 10 height 8
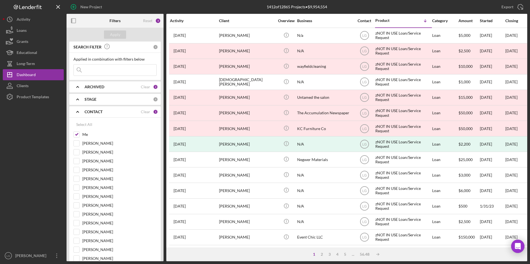
click at [109, 86] on div "ARCHIVED" at bounding box center [113, 87] width 56 height 4
drag, startPoint x: 77, startPoint y: 118, endPoint x: 89, endPoint y: 95, distance: 26.1
click at [77, 117] on input "Archived" at bounding box center [77, 119] width 6 height 6
checkbox input "false"
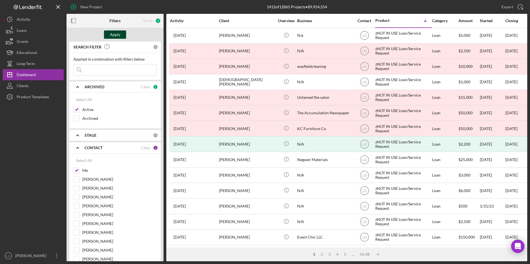
click at [118, 36] on div "Apply" at bounding box center [115, 34] width 10 height 8
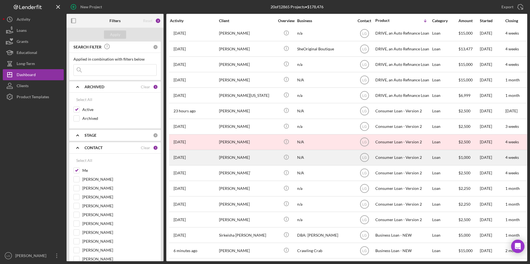
scroll to position [84, 0]
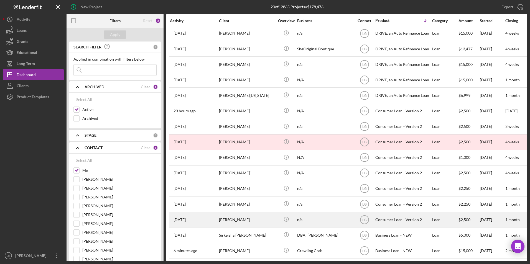
click at [253, 214] on div "[PERSON_NAME]" at bounding box center [246, 220] width 55 height 15
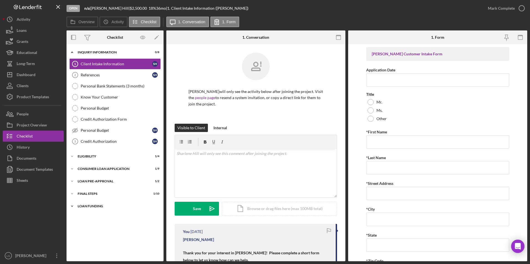
click at [96, 204] on div "Icon/Expander Loan Funding 0 / 1" at bounding box center [114, 206] width 97 height 11
click at [92, 193] on div "FINAL STEPS" at bounding box center [117, 193] width 79 height 3
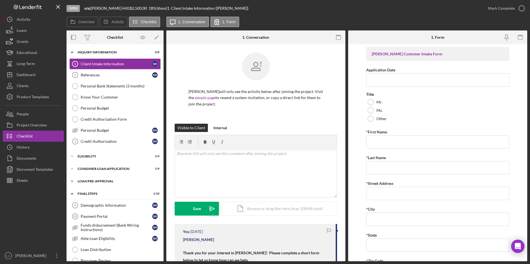
click at [91, 182] on div "Loan Pre-Approval" at bounding box center [117, 181] width 79 height 3
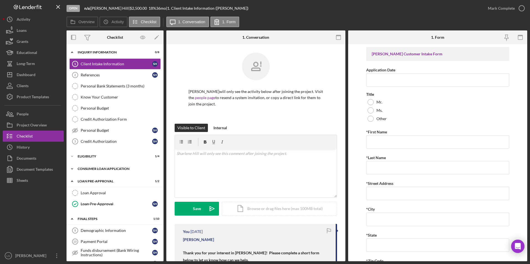
click at [91, 167] on div "Consumer Loan Application" at bounding box center [117, 168] width 79 height 3
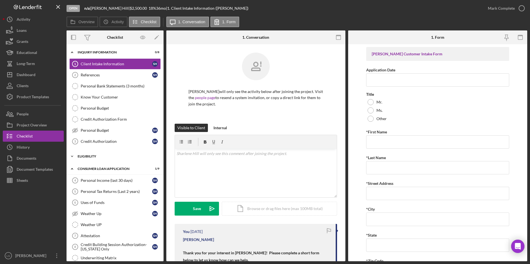
click at [89, 157] on div "Eligibility" at bounding box center [117, 156] width 79 height 3
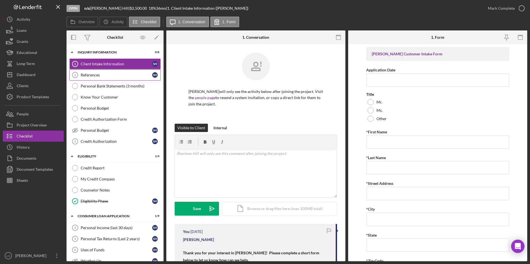
click at [100, 76] on div "References" at bounding box center [116, 75] width 71 height 4
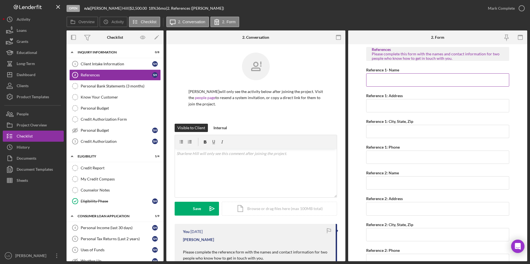
click at [386, 78] on input "Reference 1- Name" at bounding box center [437, 79] width 143 height 13
click at [116, 71] on link "References 2 References S H" at bounding box center [114, 75] width 91 height 11
click at [119, 55] on div "Icon/Expander Inquiry Information 0 / 8" at bounding box center [114, 52] width 97 height 11
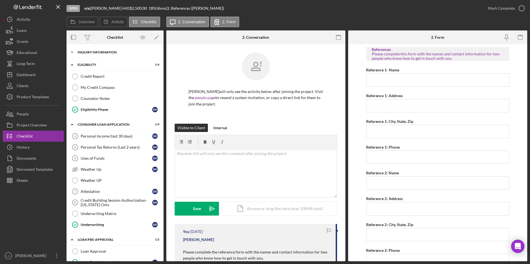
click at [112, 55] on div "Icon/Expander Inquiry Information 0 / 8" at bounding box center [114, 52] width 97 height 11
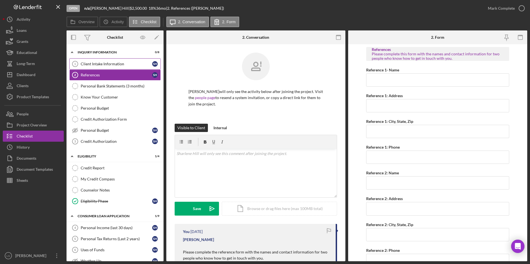
click at [95, 65] on div "Client Intake Information" at bounding box center [116, 64] width 71 height 4
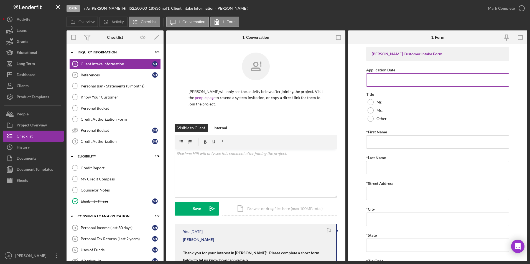
click at [389, 85] on input "Application Date" at bounding box center [437, 79] width 143 height 13
drag, startPoint x: 394, startPoint y: 76, endPoint x: 359, endPoint y: 77, distance: 35.5
click at [359, 77] on form "Justine PETERSEN Customer Intake Form Application Date 01/20/25yy Please enter …" at bounding box center [437, 152] width 179 height 217
type input "08/15/2025"
click at [370, 110] on div at bounding box center [370, 110] width 6 height 6
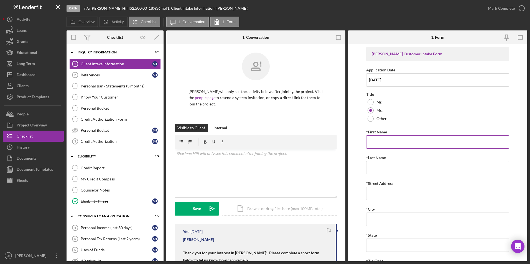
click at [377, 142] on input "*First Name" at bounding box center [437, 141] width 143 height 13
type input "Sharlene"
type input "Hill"
type input "(314) 496-9081"
type input "sharlenehill48@yahoo.com"
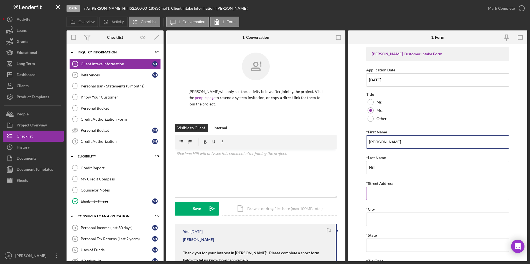
type input "Sharlene"
click at [383, 194] on input "*Street Address" at bounding box center [437, 193] width 143 height 13
type input "4026 West Belle"
click at [375, 219] on input "*City" at bounding box center [437, 219] width 143 height 13
type input "St. Louis"
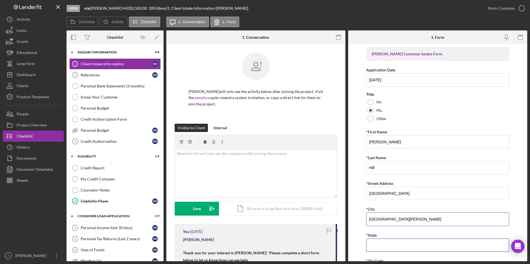
type input "MO"
type input "63,136"
type input "MO"
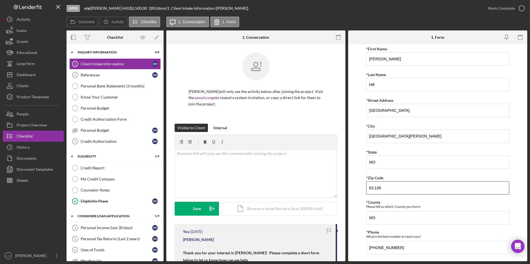
drag, startPoint x: 382, startPoint y: 188, endPoint x: 355, endPoint y: 187, distance: 26.9
click at [355, 187] on form "Justine PETERSEN Customer Intake Form Application Date 08/15/2025 Title Mr. Ms.…" at bounding box center [437, 152] width 179 height 217
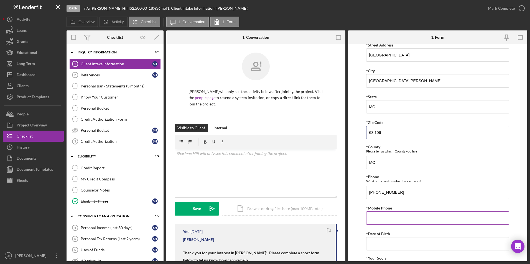
type input "63,106"
click at [388, 217] on input "*Mobile Phone" at bounding box center [437, 218] width 143 height 13
type input "(314) 496-9081"
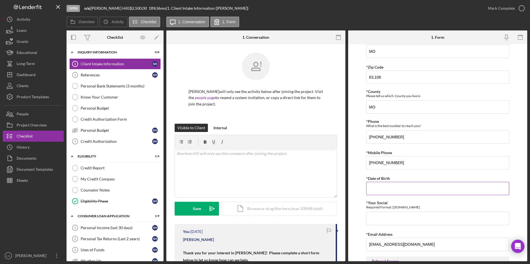
click at [388, 188] on input "*Date of Birth" at bounding box center [437, 188] width 143 height 13
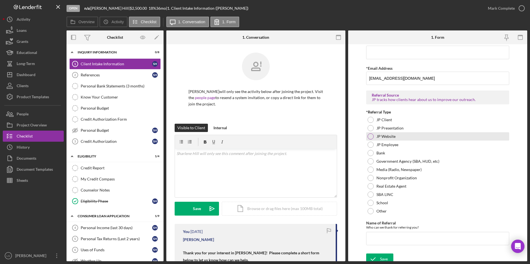
scroll to position [277, 0]
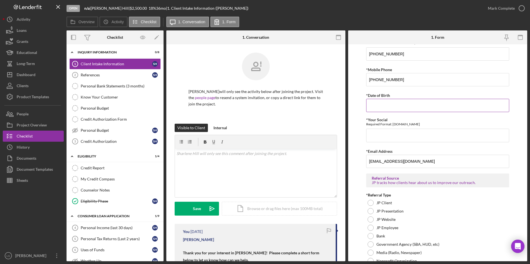
click at [380, 107] on input "*Date of Birth" at bounding box center [437, 105] width 143 height 13
type input "11/30/1962"
click at [382, 139] on input "*Your Social" at bounding box center [437, 135] width 143 height 13
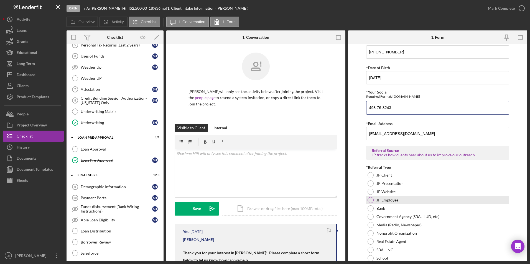
scroll to position [360, 0]
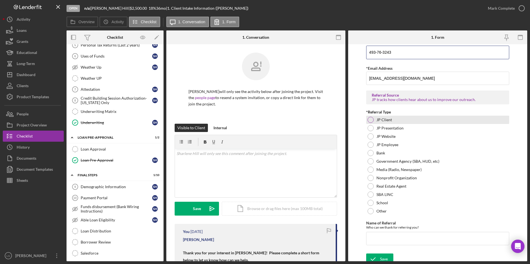
type input "493-76-3243"
click at [370, 119] on div at bounding box center [370, 120] width 6 height 6
click at [388, 235] on input "Name of Referral" at bounding box center [437, 238] width 143 height 13
click at [370, 239] on input "shawntrail hill" at bounding box center [437, 238] width 143 height 13
click at [390, 239] on input "Shawntrail hill" at bounding box center [437, 238] width 143 height 13
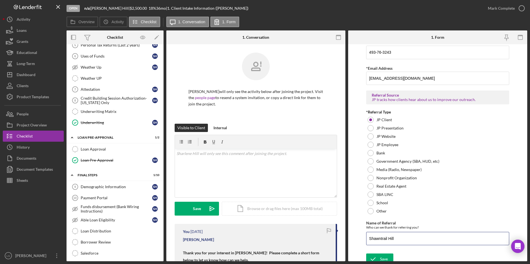
scroll to position [364, 0]
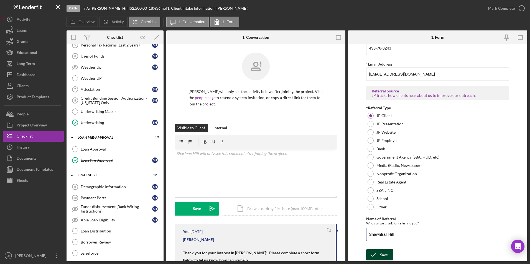
type input "Shawntrail Hill"
click at [380, 255] on div "Save" at bounding box center [384, 255] width 8 height 11
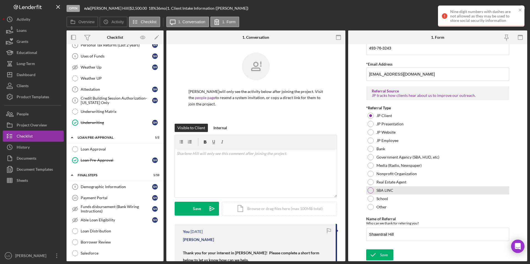
scroll to position [309, 0]
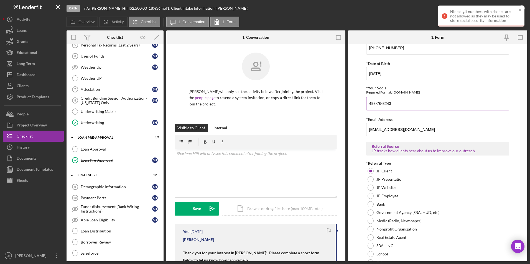
click at [377, 104] on input "493-76-3243" at bounding box center [437, 103] width 143 height 13
click at [384, 104] on input "493.76-3243" at bounding box center [437, 103] width 143 height 13
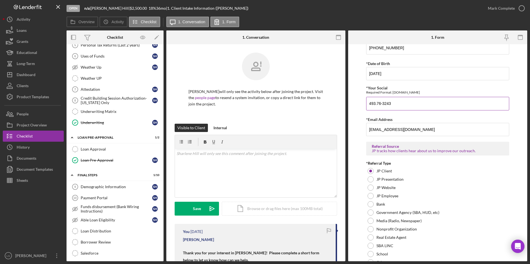
click at [382, 104] on input "493.76-3243" at bounding box center [437, 103] width 143 height 13
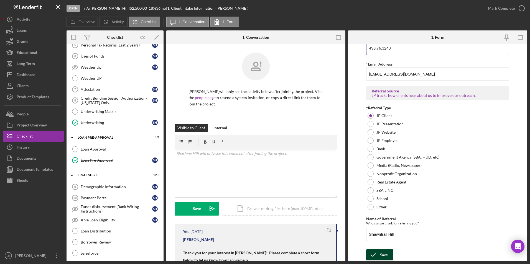
type input "493.76.3243"
click at [386, 255] on div "Save" at bounding box center [384, 255] width 8 height 11
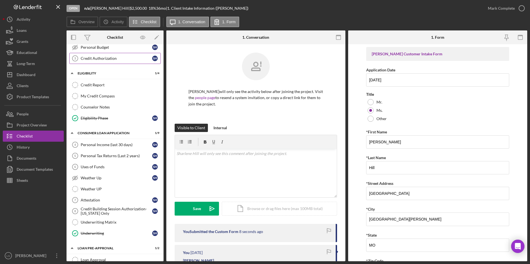
scroll to position [0, 0]
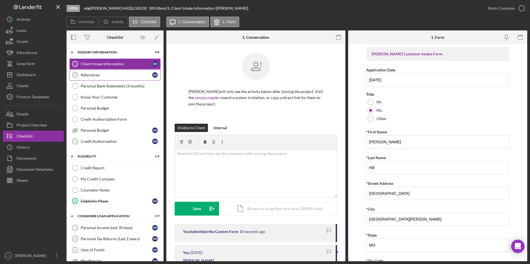
click at [111, 76] on div "References" at bounding box center [116, 75] width 71 height 4
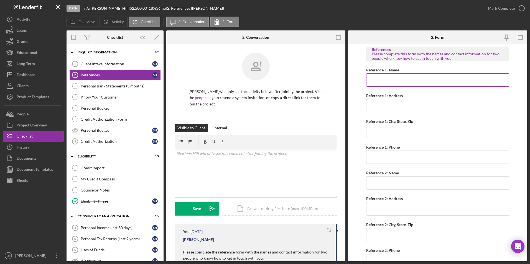
click at [393, 75] on input "Reference 1- Name" at bounding box center [437, 79] width 143 height 13
type input "Shawntrail Hill"
type input "8 Ritenour Dr"
type input "St. Louis"
click at [399, 134] on input "St. Louis" at bounding box center [437, 131] width 143 height 13
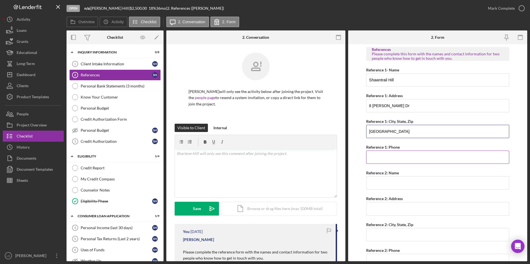
type input "St. Louis MO 63114"
click at [402, 157] on input "Reference 1: Phone" at bounding box center [437, 157] width 143 height 13
type input "(314) 765-5444"
click at [401, 183] on input "Reference 2: Name" at bounding box center [437, 182] width 143 height 13
drag, startPoint x: 383, startPoint y: 180, endPoint x: 394, endPoint y: 170, distance: 14.3
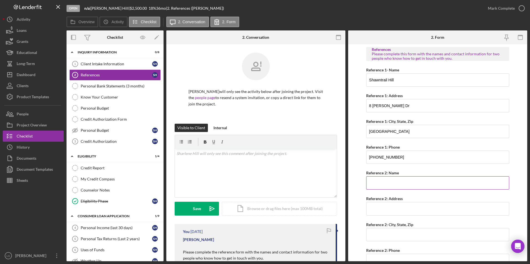
click at [383, 180] on input "Reference 2: Name" at bounding box center [437, 182] width 143 height 13
type input "Turkessha Hill"
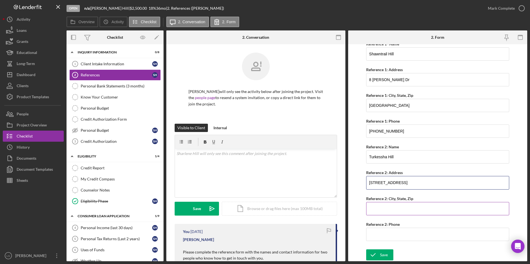
type input "4031 N. 22nd St Apt B"
click at [388, 208] on input "Reference 2: City, State, Zip" at bounding box center [437, 208] width 143 height 13
type input "St. Louis MO 63107"
click at [386, 231] on input "Reference 2: Phone" at bounding box center [437, 234] width 143 height 13
type input "(314) 337-1843"
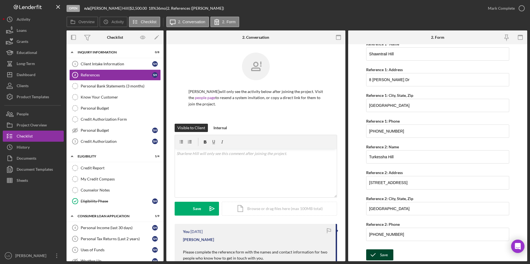
click at [389, 259] on button "Save" at bounding box center [379, 255] width 27 height 11
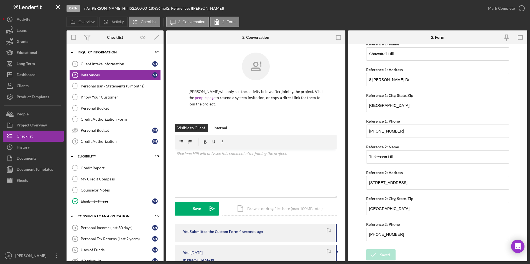
drag, startPoint x: 490, startPoint y: 9, endPoint x: 492, endPoint y: 15, distance: 6.0
click at [492, 15] on div "Mark Complete" at bounding box center [504, 8] width 45 height 17
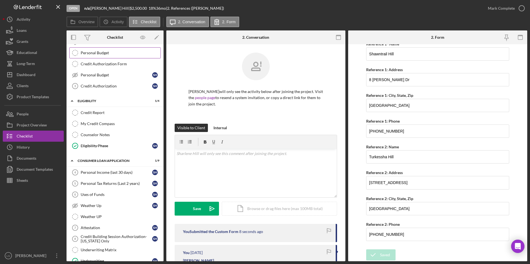
scroll to position [0, 0]
